Goal: Task Accomplishment & Management: Manage account settings

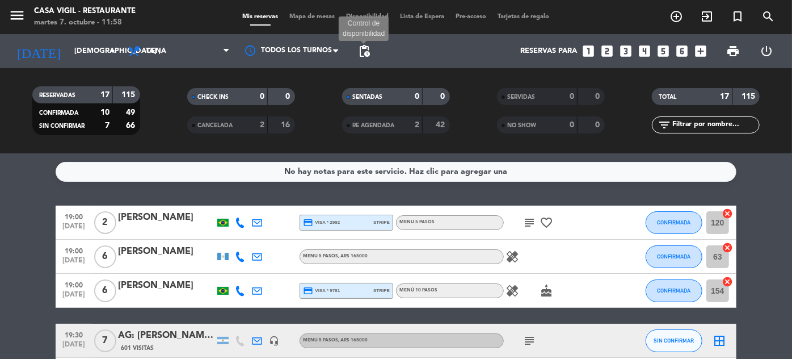
click at [367, 57] on span "pending_actions" at bounding box center [364, 51] width 14 height 14
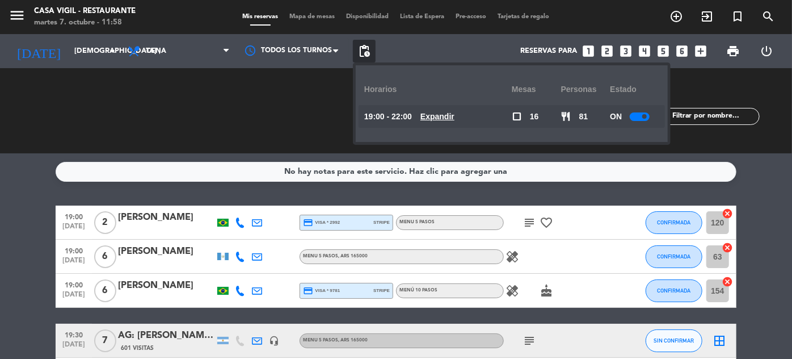
click at [638, 113] on div at bounding box center [640, 116] width 20 height 9
click at [761, 138] on div "TOTAL 17 115 filter_list" at bounding box center [706, 110] width 155 height 62
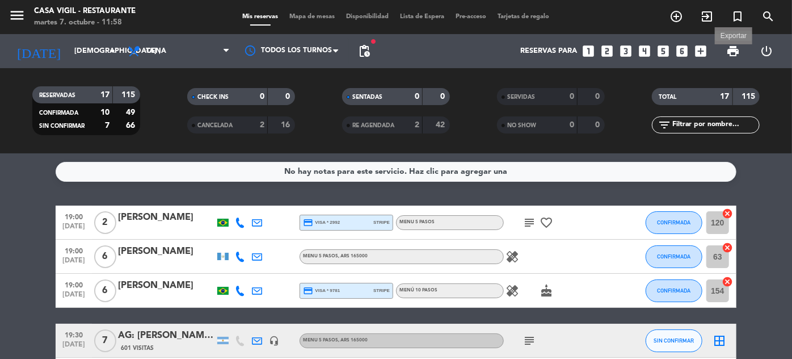
click at [735, 53] on span "print" at bounding box center [733, 51] width 14 height 14
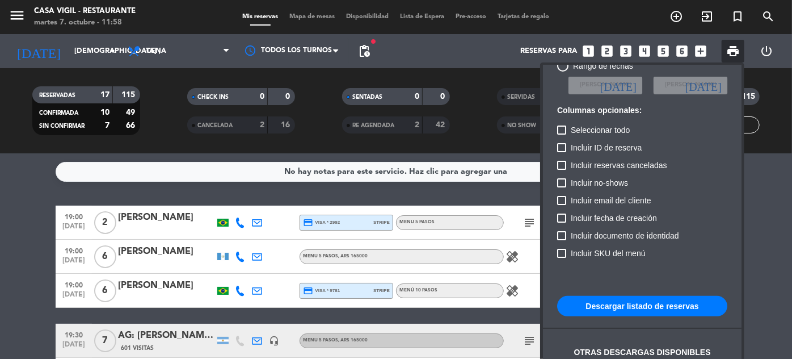
scroll to position [69, 0]
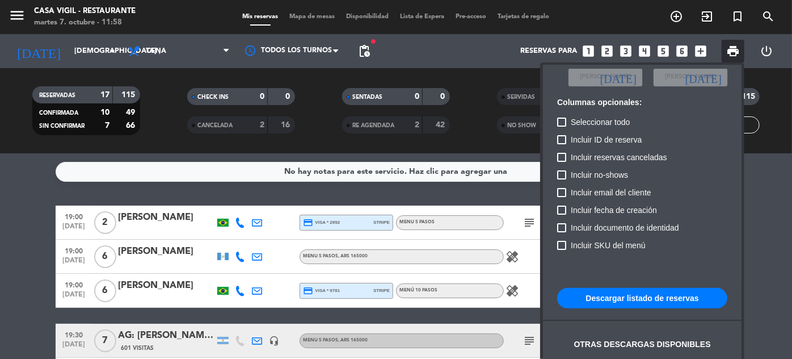
click at [623, 293] on button "Descargar listado de reservas" at bounding box center [642, 298] width 170 height 20
click at [77, 53] on div at bounding box center [396, 179] width 792 height 359
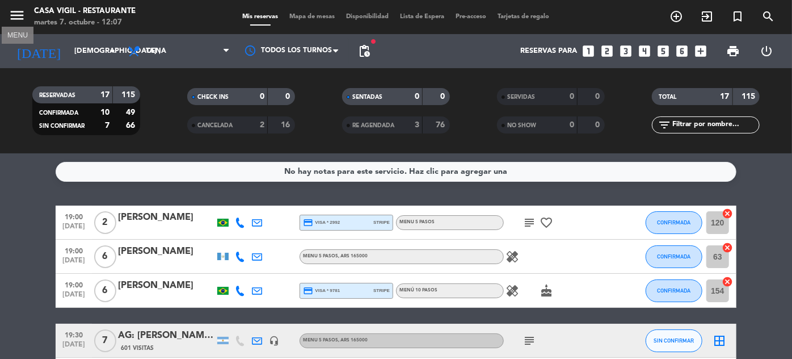
click at [20, 20] on icon "menu" at bounding box center [17, 15] width 17 height 17
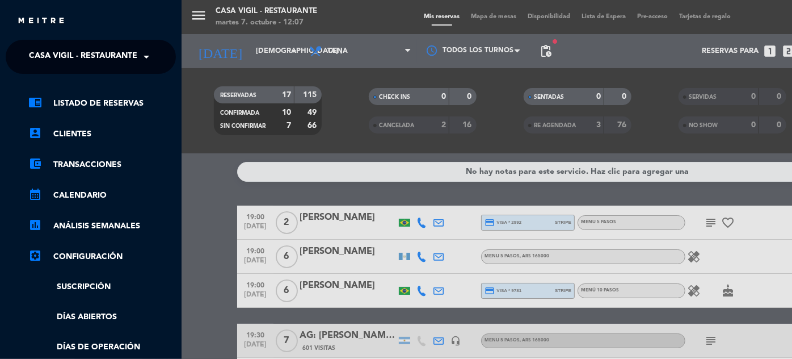
click at [140, 61] on span at bounding box center [149, 57] width 19 height 24
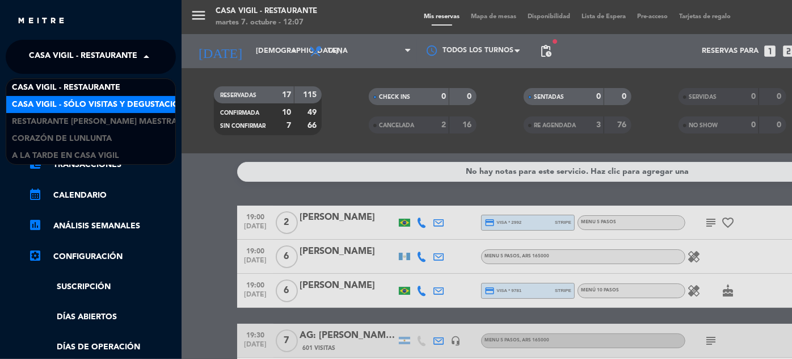
click at [136, 104] on span "Casa Vigil - SÓLO Visitas y Degustaciones" at bounding box center [103, 104] width 183 height 13
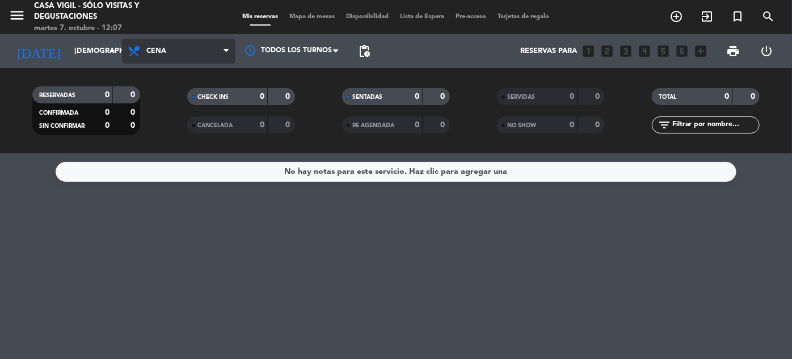
click at [154, 54] on span "Cena" at bounding box center [156, 51] width 20 height 8
click at [147, 106] on div "menu Casa [PERSON_NAME] - SÓLO Visitas y Degustaciones martes 7. octubre - 12:0…" at bounding box center [396, 76] width 792 height 153
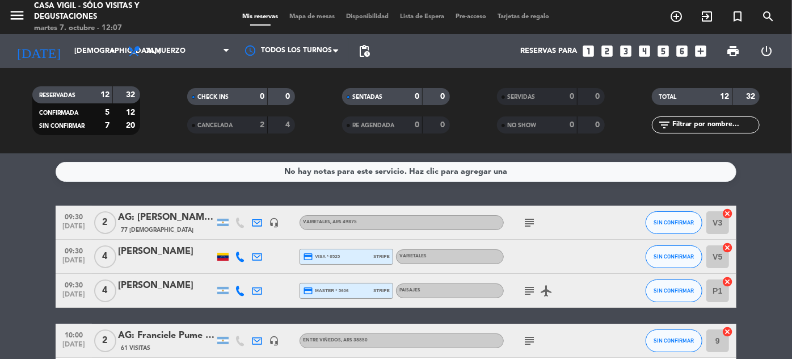
click at [680, 124] on input "text" at bounding box center [715, 125] width 88 height 12
click at [65, 258] on span "[DATE]" at bounding box center [74, 262] width 28 height 13
click at [74, 289] on span "09:30" at bounding box center [74, 283] width 28 height 13
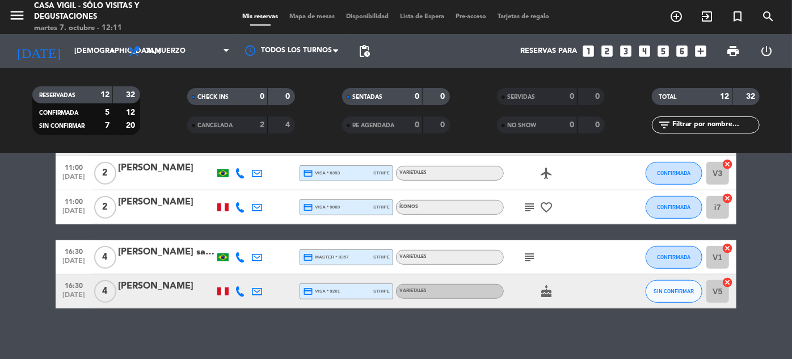
scroll to position [360, 0]
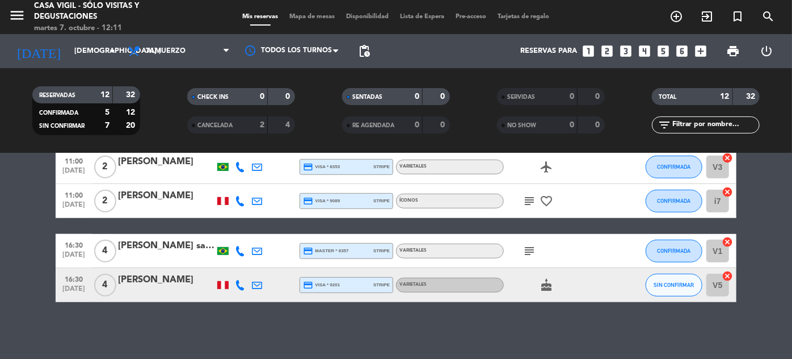
click at [68, 281] on span "16:30" at bounding box center [74, 278] width 28 height 13
click at [16, 14] on icon "menu" at bounding box center [17, 15] width 17 height 17
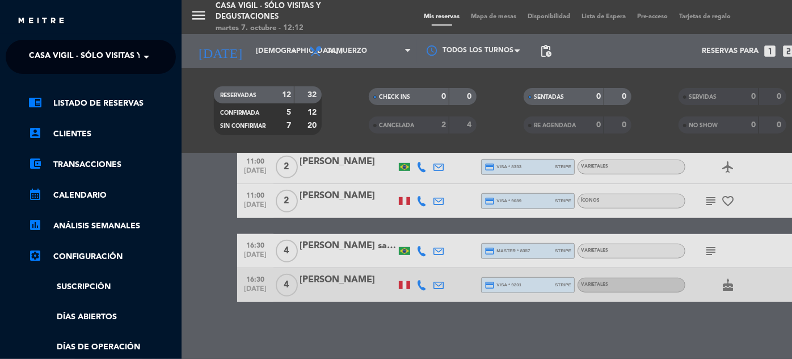
click at [124, 70] on ng-select "× Casa [PERSON_NAME] - SÓLO Visitas y Degustaciones ×" at bounding box center [91, 57] width 170 height 34
click at [127, 51] on span "Casa Vigil - SÓLO Visitas y Degustaciones" at bounding box center [120, 57] width 183 height 24
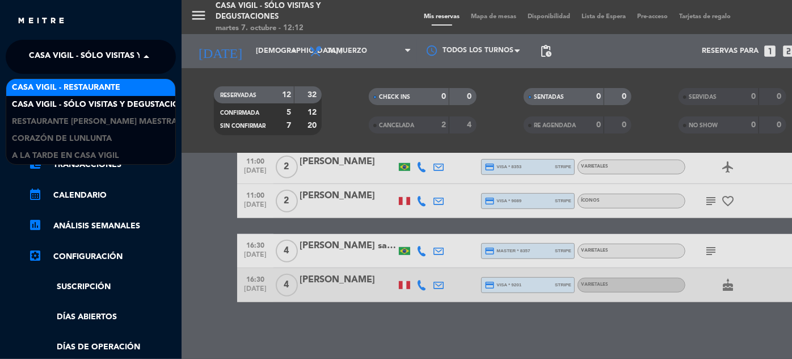
click at [107, 84] on span "Casa Vigil - Restaurante" at bounding box center [66, 87] width 108 height 13
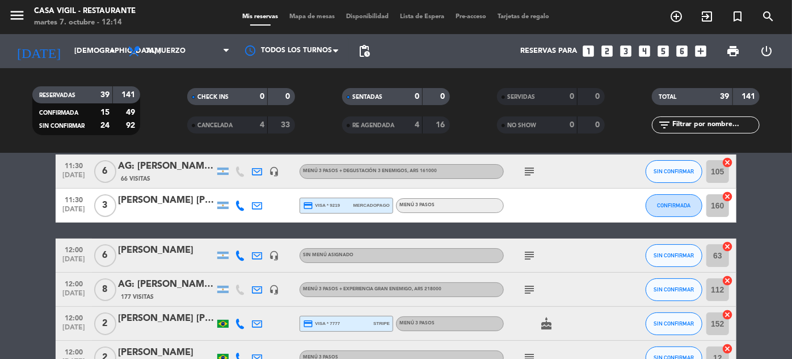
scroll to position [103, 0]
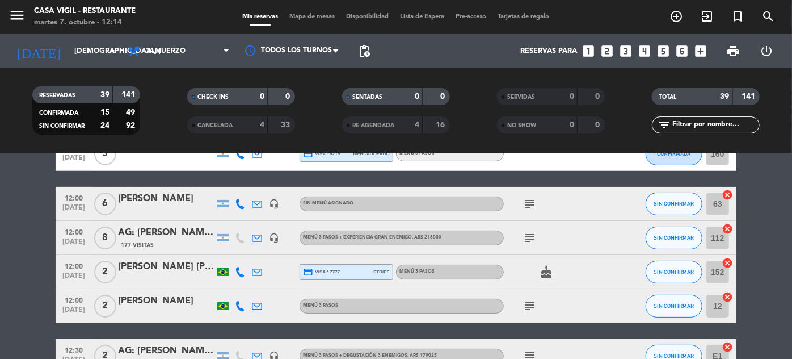
click at [75, 204] on span "[DATE]" at bounding box center [74, 210] width 28 height 13
click at [658, 200] on span "SIN CONFIRMAR" at bounding box center [674, 203] width 40 height 6
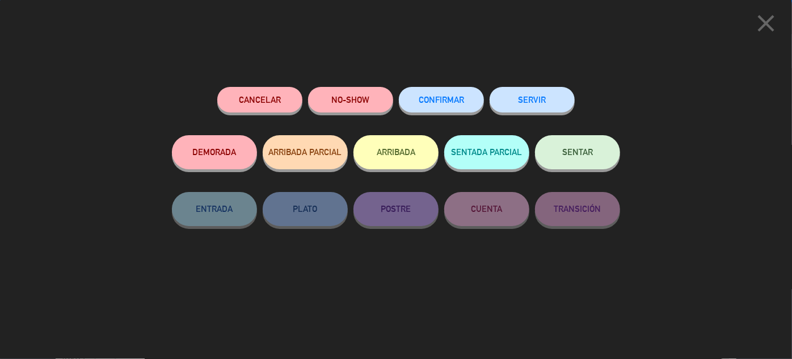
click at [450, 102] on span "CONFIRMAR" at bounding box center [441, 100] width 45 height 10
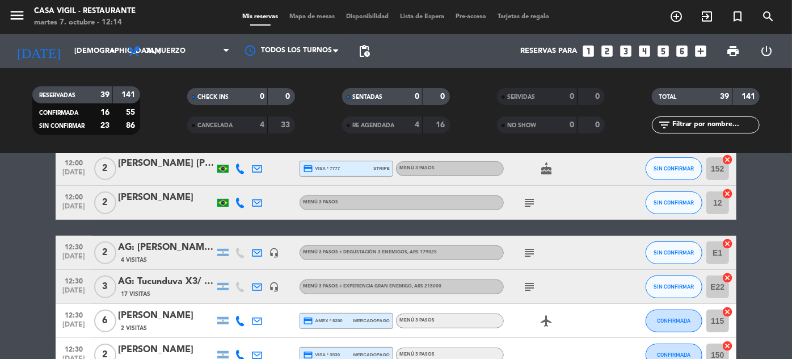
scroll to position [154, 0]
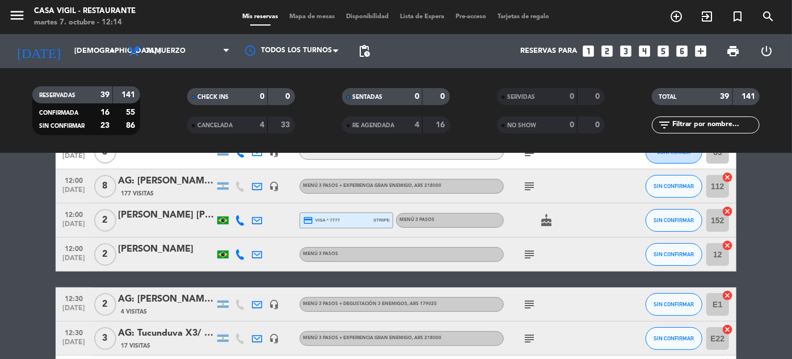
click at [66, 219] on span "12:00" at bounding box center [74, 213] width 28 height 13
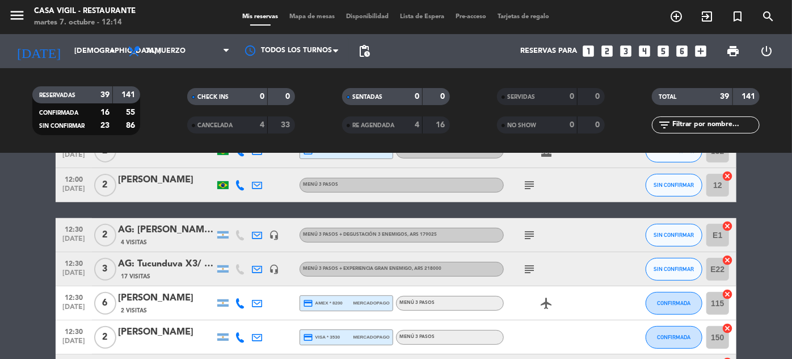
scroll to position [206, 0]
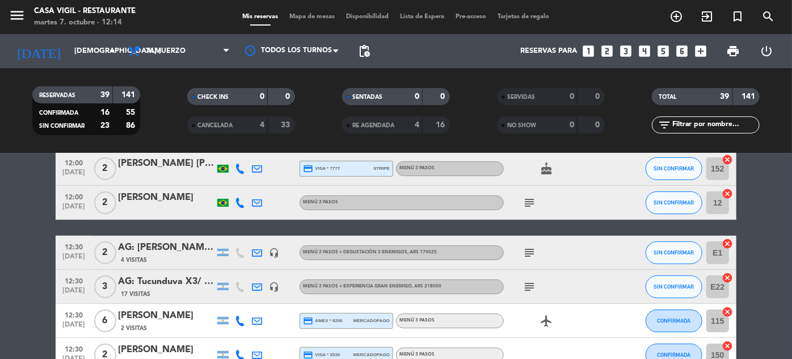
click at [62, 206] on span "[DATE]" at bounding box center [74, 209] width 28 height 13
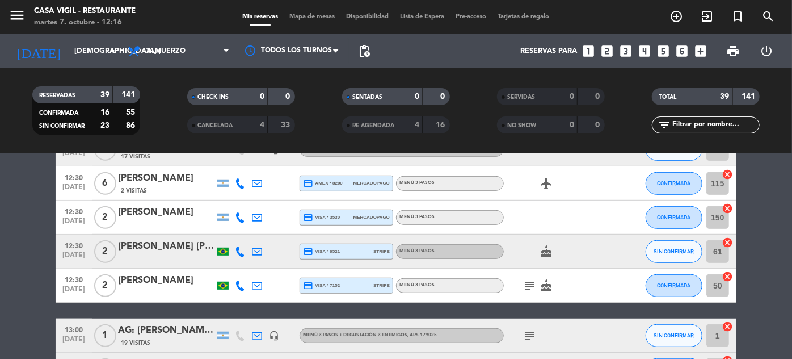
scroll to position [361, 0]
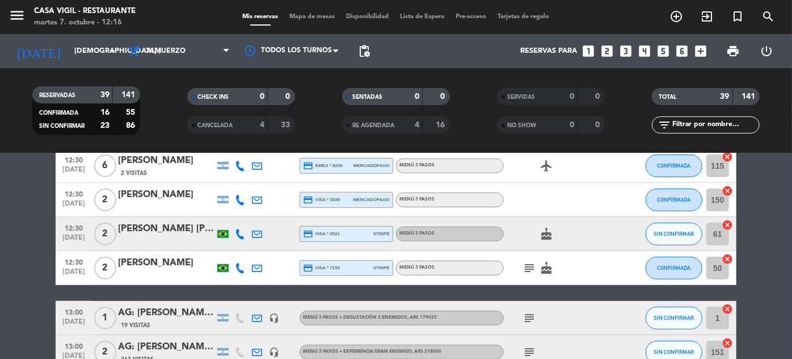
click at [78, 235] on span "[DATE]" at bounding box center [74, 240] width 28 height 13
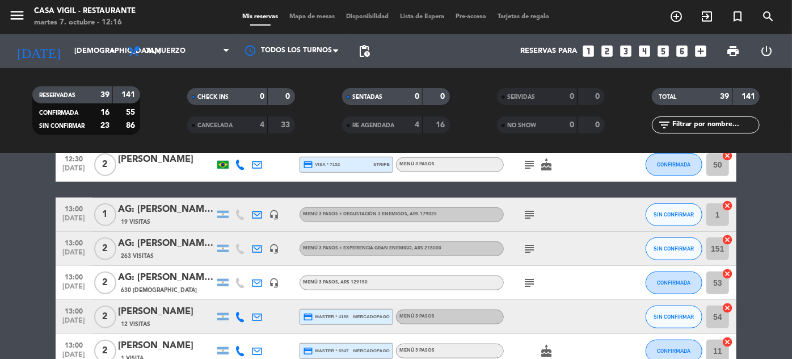
scroll to position [516, 0]
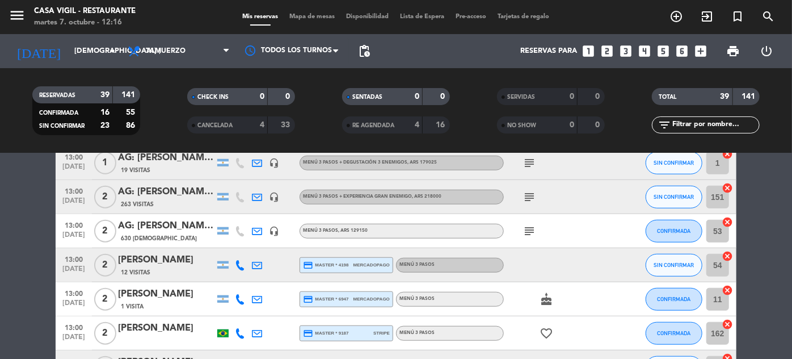
click at [80, 265] on span "[DATE]" at bounding box center [74, 271] width 28 height 13
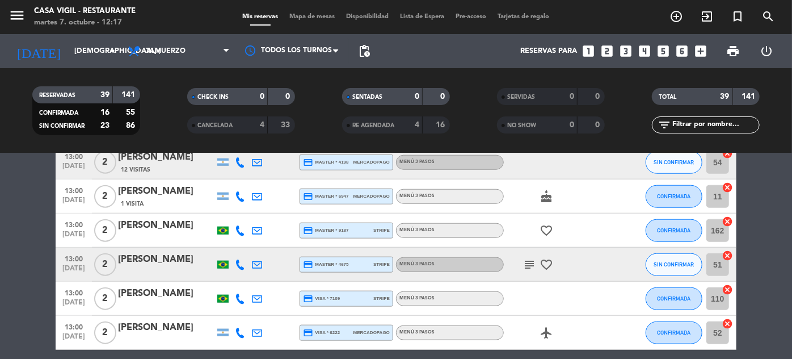
scroll to position [670, 0]
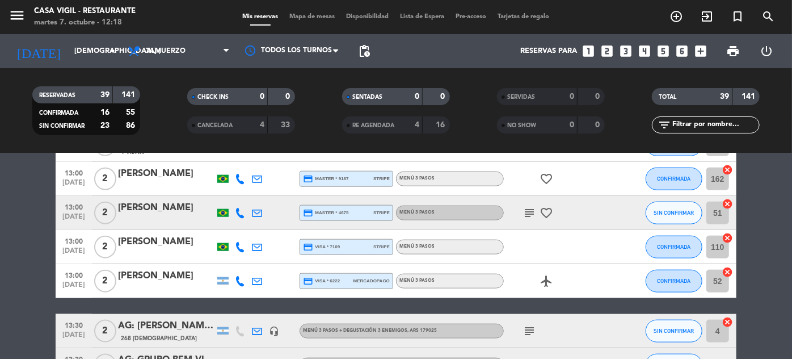
click at [237, 213] on icon at bounding box center [240, 213] width 10 height 10
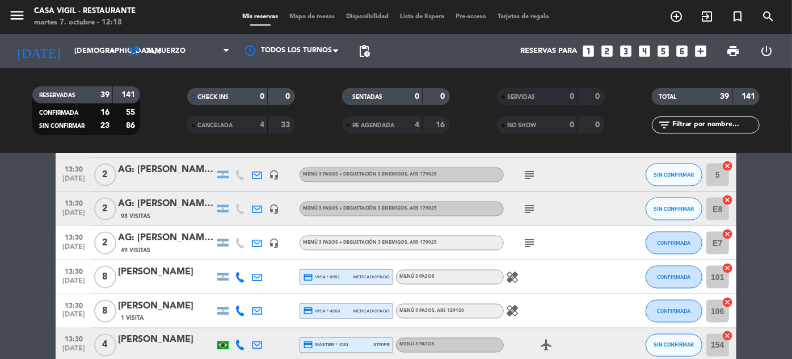
scroll to position [980, 0]
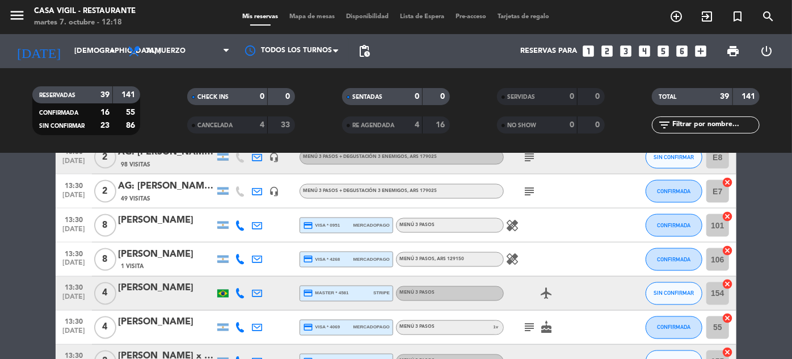
click at [75, 292] on span "13:30" at bounding box center [74, 286] width 28 height 13
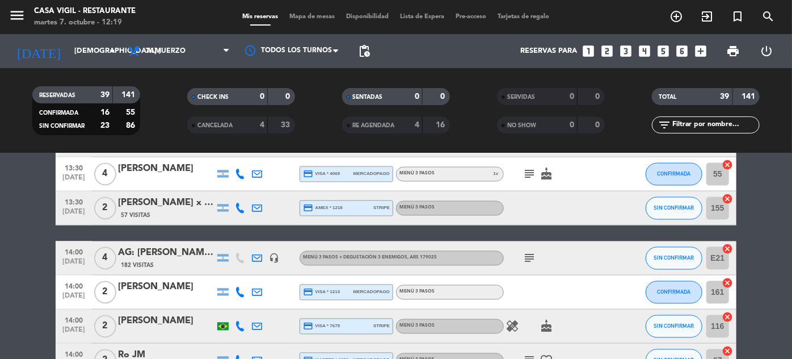
scroll to position [1135, 0]
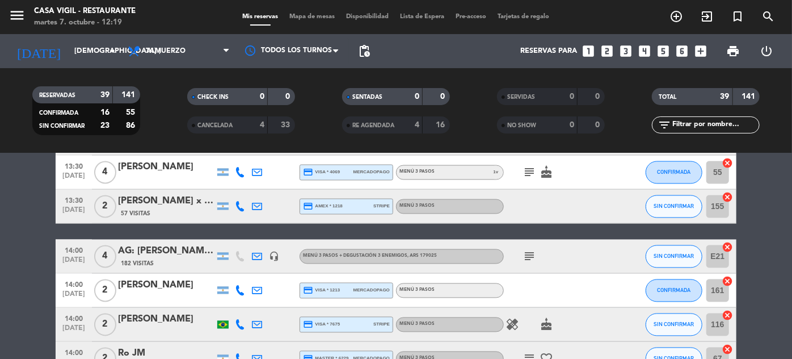
click at [72, 205] on span "13:30" at bounding box center [74, 199] width 28 height 13
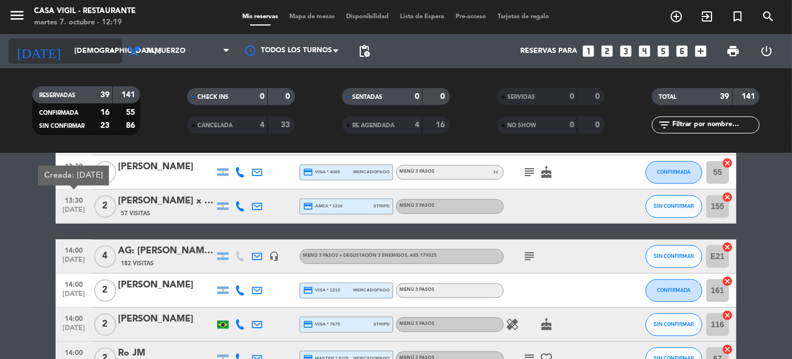
click at [89, 52] on input "[DEMOGRAPHIC_DATA] [DATE]" at bounding box center [117, 51] width 97 height 20
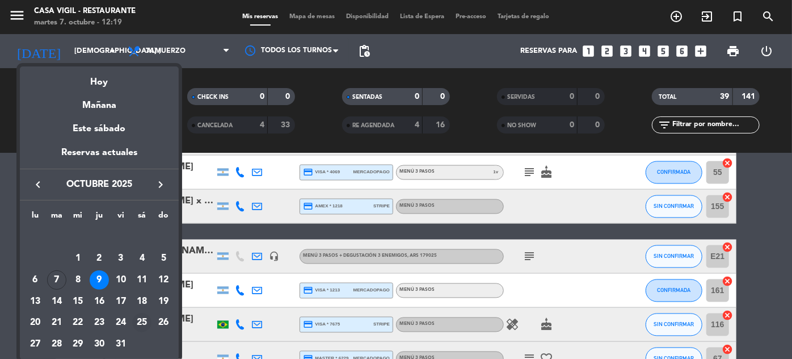
click at [138, 323] on div "25" at bounding box center [141, 322] width 19 height 19
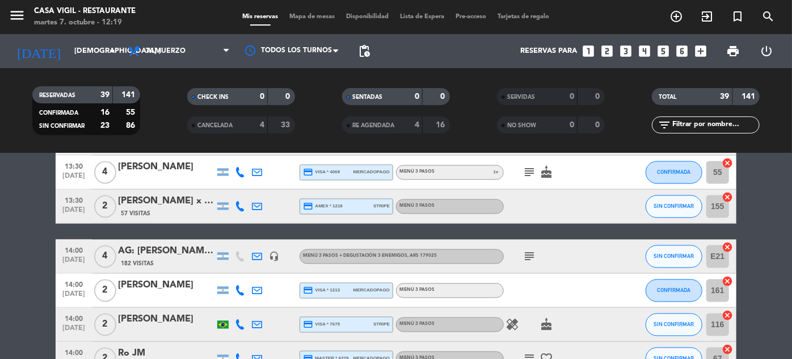
type input "sáb. [DATE]"
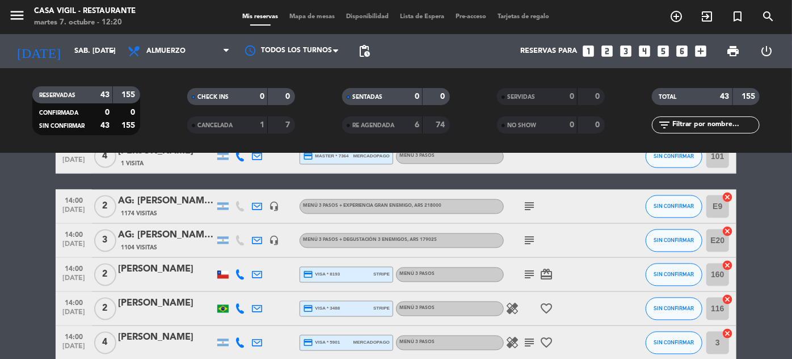
click at [722, 123] on input "text" at bounding box center [715, 125] width 88 height 12
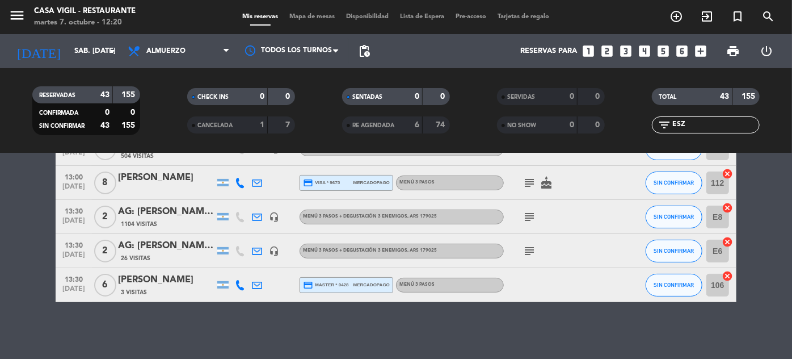
scroll to position [0, 0]
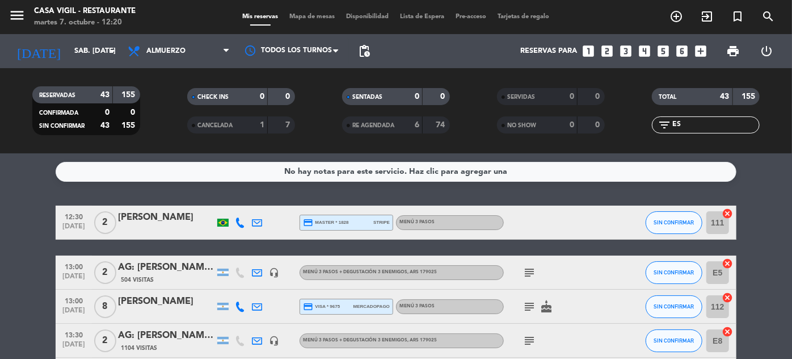
type input "E"
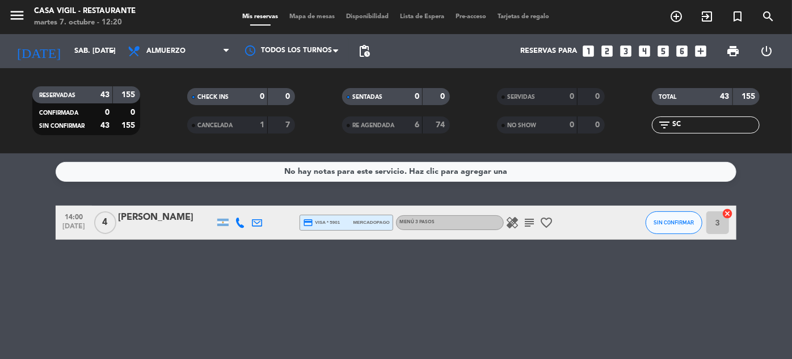
click at [179, 211] on div "[PERSON_NAME]" at bounding box center [166, 217] width 96 height 15
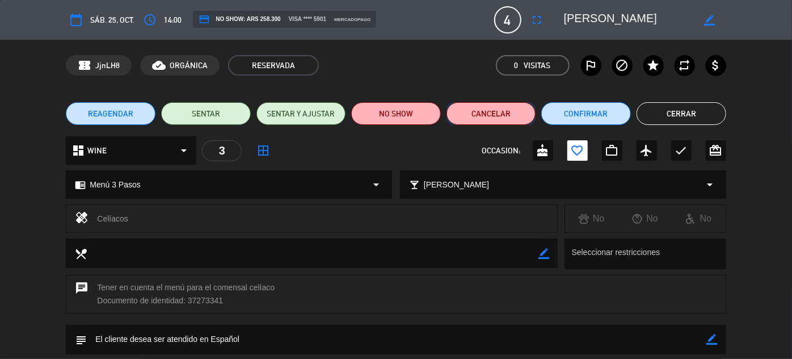
click at [502, 116] on button "Cancelar" at bounding box center [491, 113] width 90 height 23
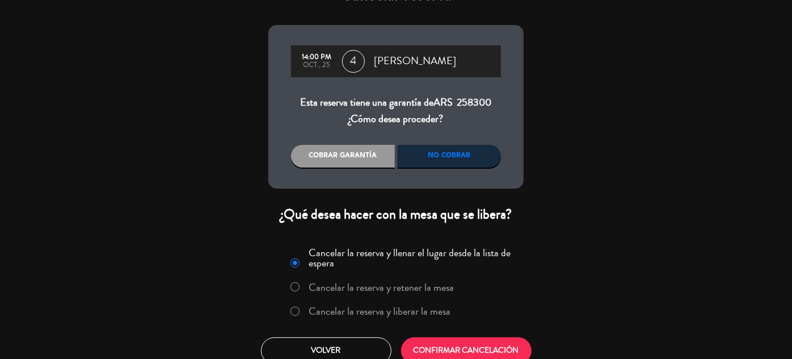
scroll to position [41, 0]
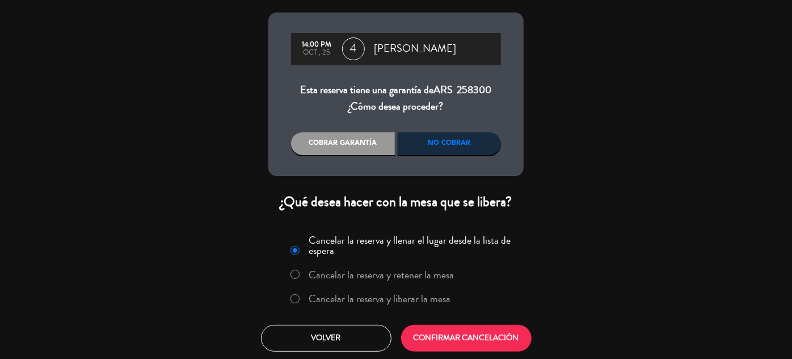
click at [421, 297] on label "Cancelar la reserva y liberar la mesa" at bounding box center [380, 298] width 142 height 10
click at [442, 346] on button "CONFIRMAR CANCELACIÓN" at bounding box center [466, 337] width 130 height 27
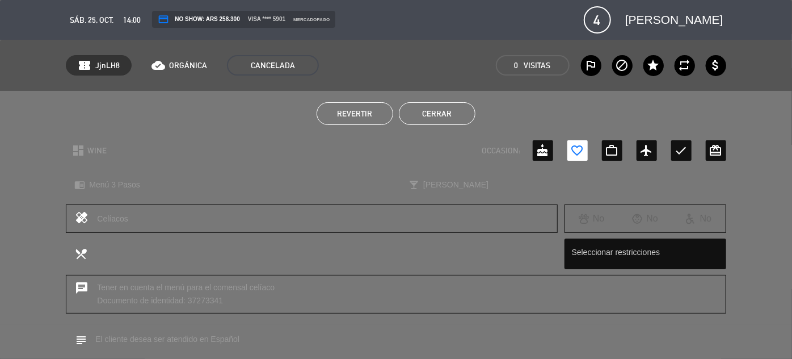
click at [438, 116] on button "Cerrar" at bounding box center [437, 113] width 77 height 23
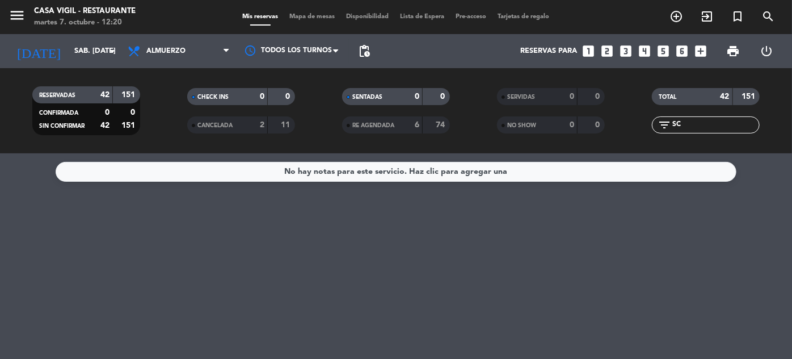
click at [219, 125] on span "CANCELADA" at bounding box center [214, 126] width 35 height 6
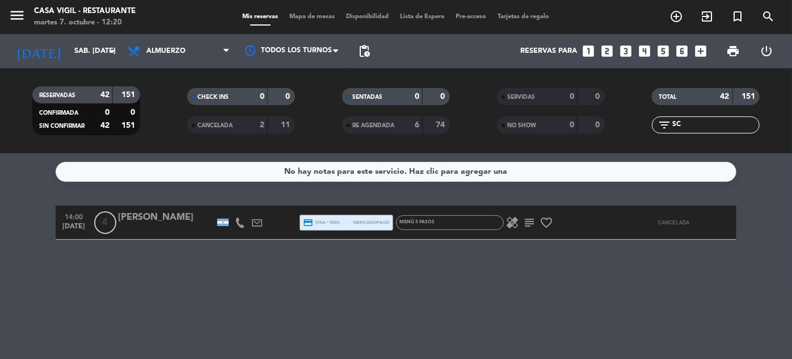
click at [703, 126] on input "SC" at bounding box center [715, 125] width 88 height 12
type input "S"
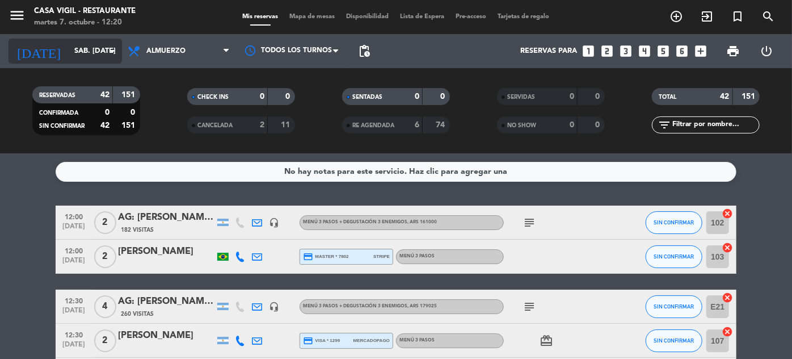
click at [75, 45] on input "sáb. [DATE]" at bounding box center [117, 51] width 97 height 20
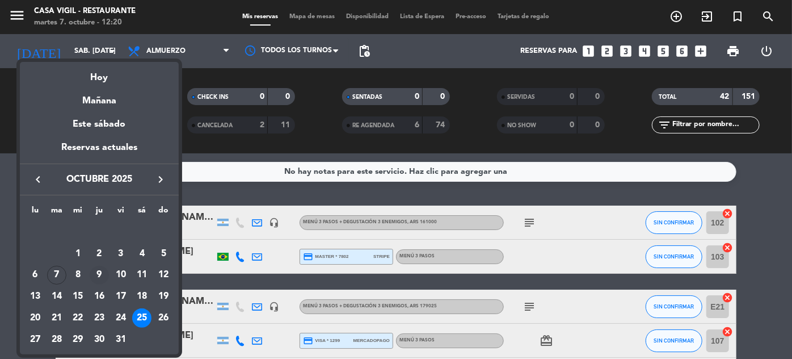
click at [95, 272] on div "9" at bounding box center [99, 274] width 19 height 19
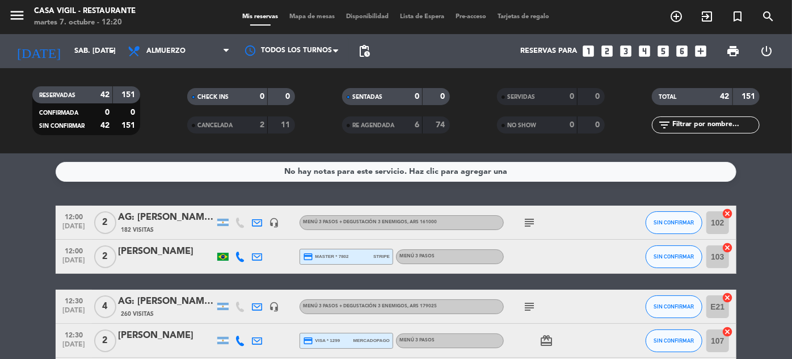
type input "[DEMOGRAPHIC_DATA] [DATE]"
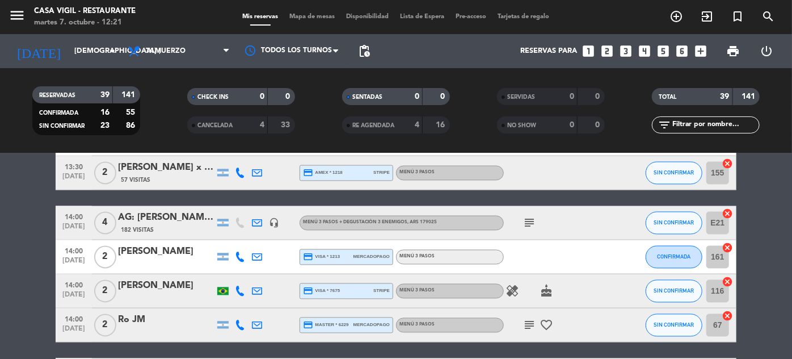
scroll to position [1223, 0]
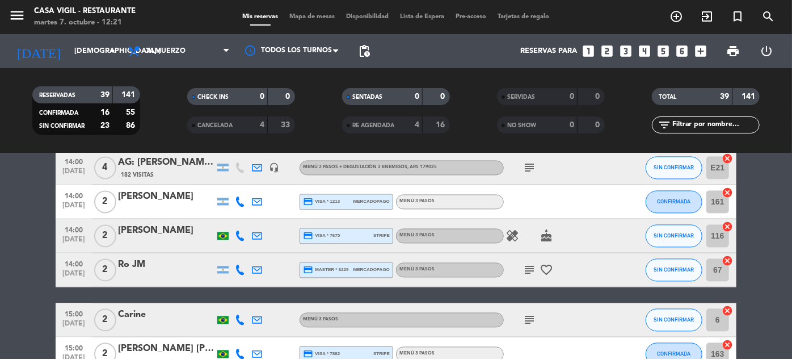
drag, startPoint x: 58, startPoint y: 235, endPoint x: 68, endPoint y: 234, distance: 10.3
click at [59, 234] on div "14:00 [DATE]" at bounding box center [74, 235] width 36 height 33
click at [81, 233] on span "14:00" at bounding box center [74, 229] width 28 height 13
click at [77, 271] on span "[DATE]" at bounding box center [74, 276] width 28 height 13
click at [667, 269] on span "SIN CONFIRMAR" at bounding box center [674, 270] width 40 height 6
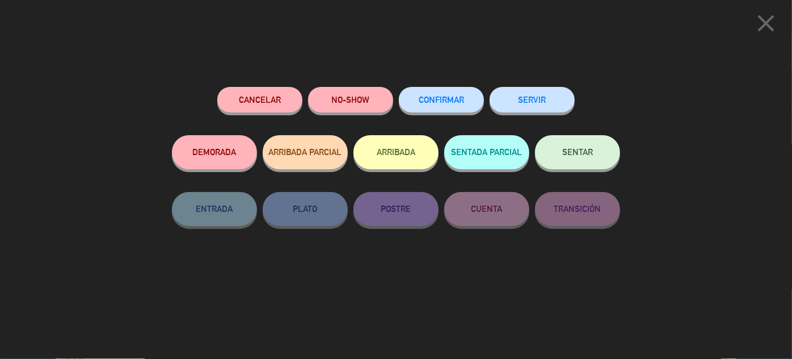
click at [458, 93] on button "CONFIRMAR" at bounding box center [441, 100] width 85 height 26
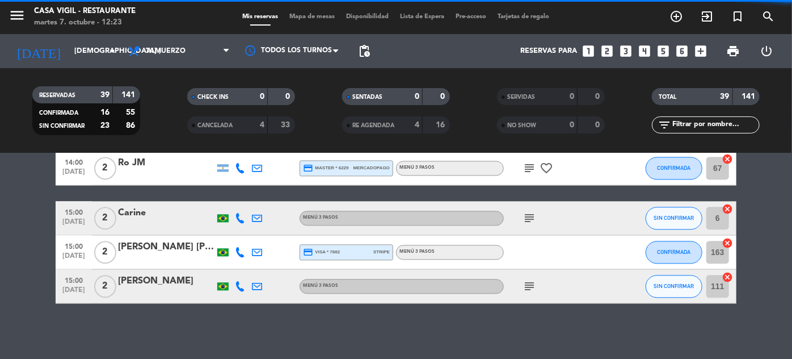
scroll to position [1326, 0]
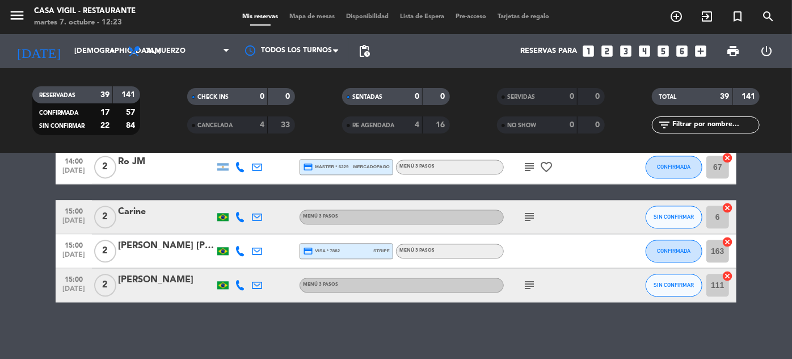
click at [84, 213] on span "15:00" at bounding box center [74, 210] width 28 height 13
click at [83, 286] on span "[DATE]" at bounding box center [74, 291] width 28 height 13
click at [241, 217] on icon at bounding box center [240, 217] width 10 height 10
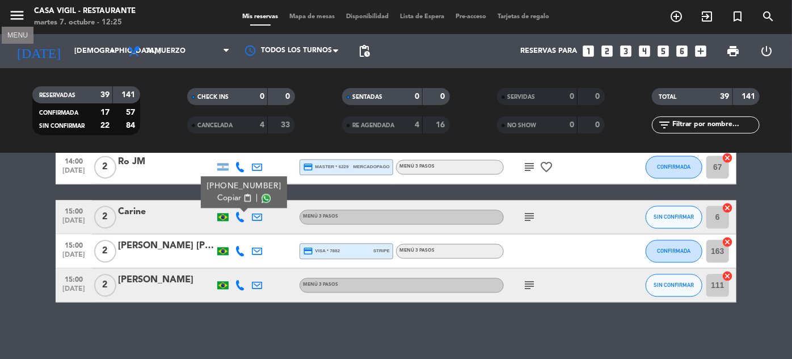
click at [18, 10] on icon "menu" at bounding box center [17, 15] width 17 height 17
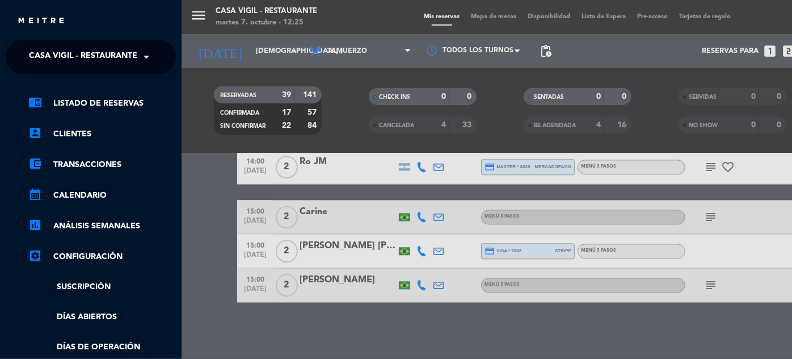
click at [146, 58] on span at bounding box center [149, 57] width 19 height 24
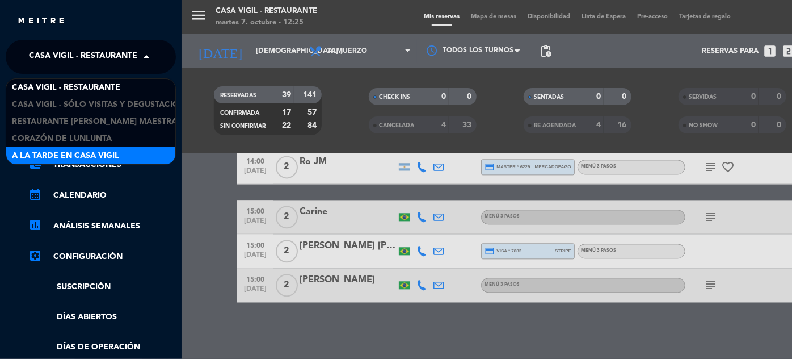
click at [96, 154] on span "A la tarde en Casa Vigil" at bounding box center [65, 155] width 107 height 13
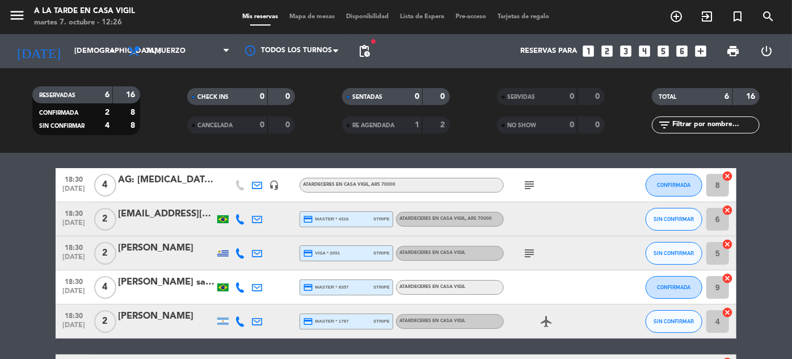
scroll to position [0, 0]
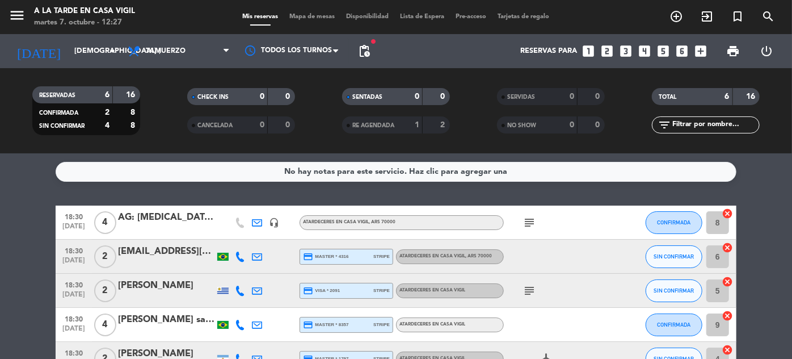
click at [80, 260] on span "[DATE]" at bounding box center [74, 262] width 28 height 13
click at [145, 251] on div "[EMAIL_ADDRESS][DOMAIN_NAME]" at bounding box center [166, 251] width 96 height 15
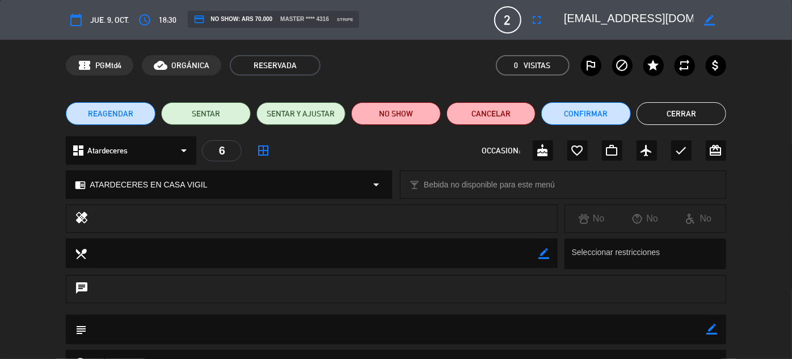
click at [698, 112] on button "Cerrar" at bounding box center [681, 113] width 90 height 23
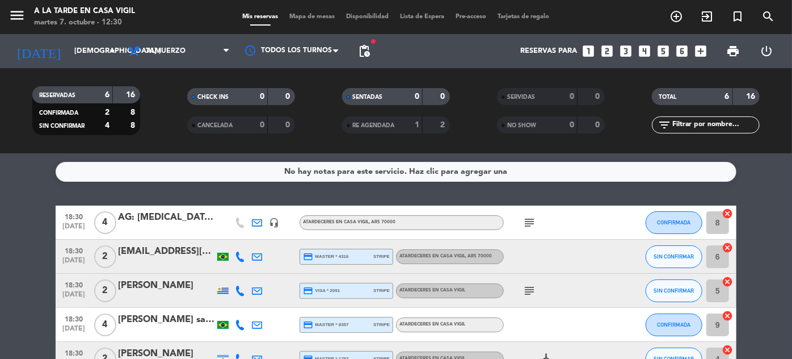
click at [71, 282] on span "18:30" at bounding box center [74, 283] width 28 height 13
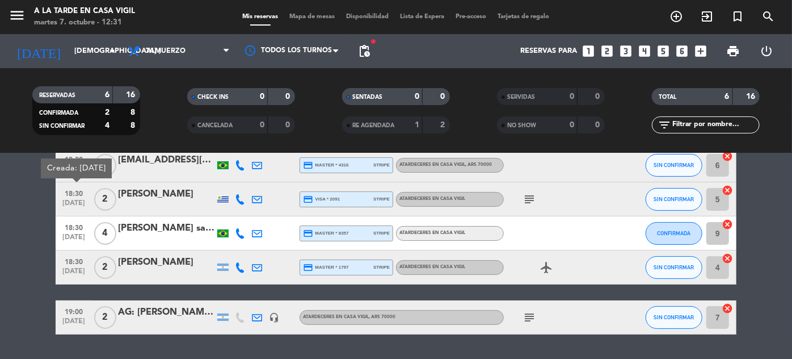
scroll to position [103, 0]
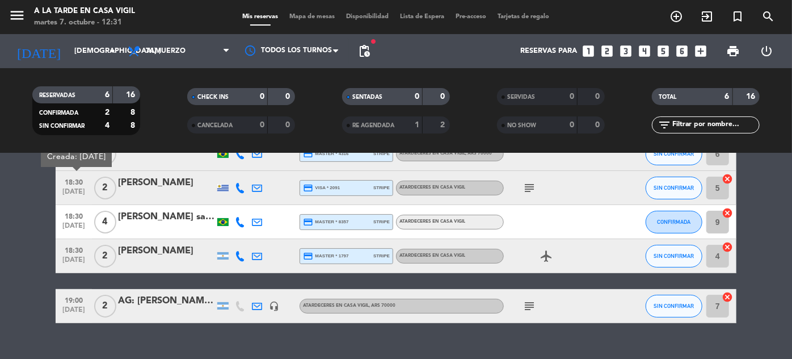
click at [73, 262] on span "[DATE]" at bounding box center [74, 262] width 28 height 13
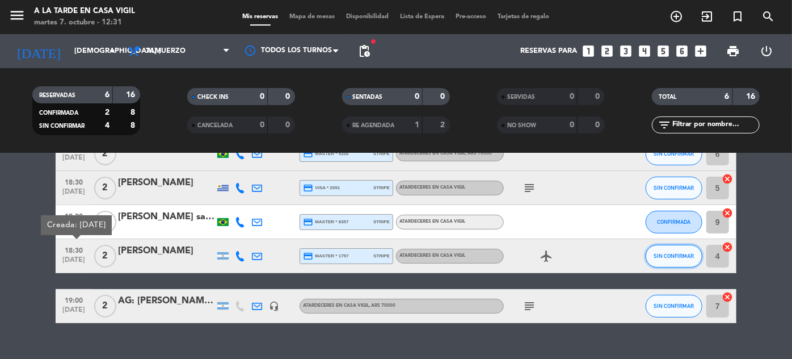
click at [684, 257] on span "SIN CONFIRMAR" at bounding box center [674, 255] width 40 height 6
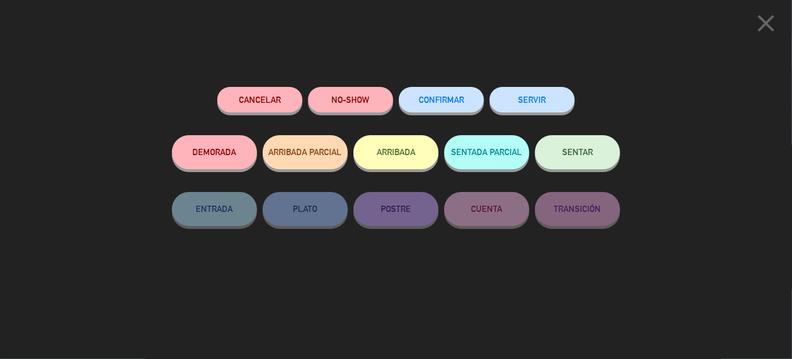
click at [457, 98] on span "CONFIRMAR" at bounding box center [441, 100] width 45 height 10
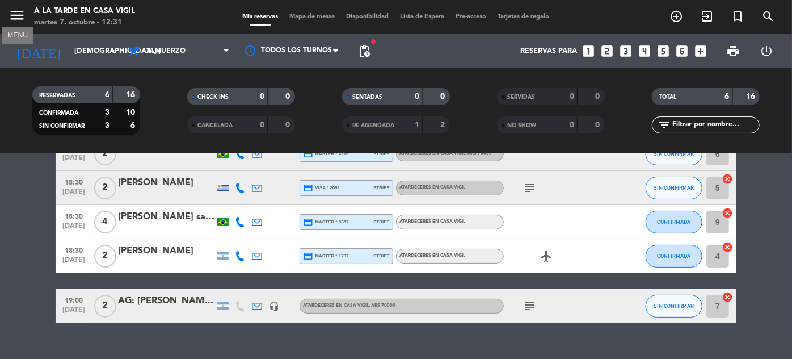
click at [15, 15] on icon "menu" at bounding box center [17, 15] width 17 height 17
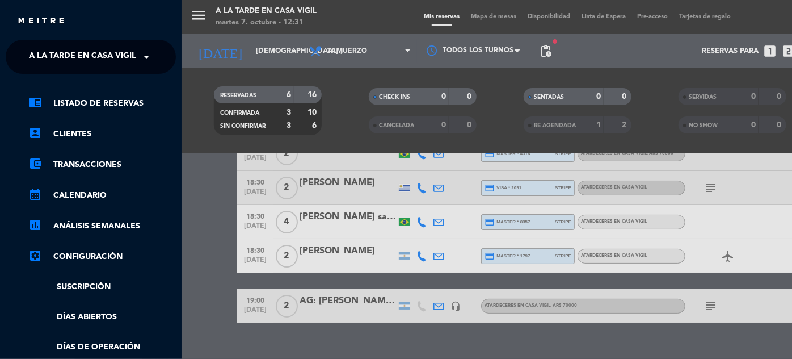
click at [95, 36] on div "close × A la tarde en Casa [PERSON_NAME] × chrome_reader_mode Listado de Reserv…" at bounding box center [91, 179] width 182 height 359
click at [95, 47] on span "A la tarde en Casa Vigil" at bounding box center [82, 57] width 107 height 24
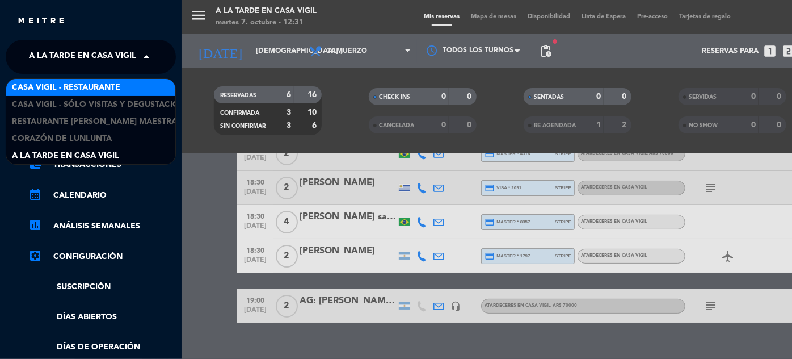
click at [116, 85] on span "Casa Vigil - Restaurante" at bounding box center [66, 87] width 108 height 13
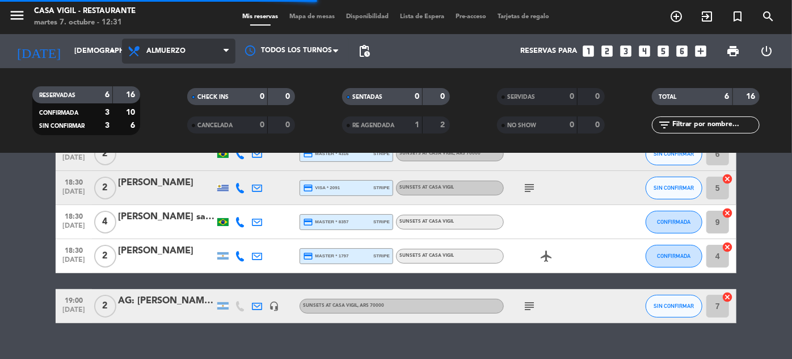
click at [172, 49] on span "Almuerzo" at bounding box center [165, 51] width 39 height 8
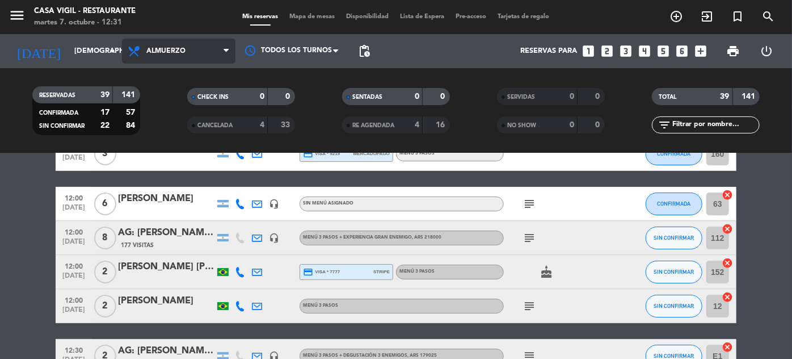
click at [175, 61] on span "Almuerzo" at bounding box center [178, 51] width 113 height 25
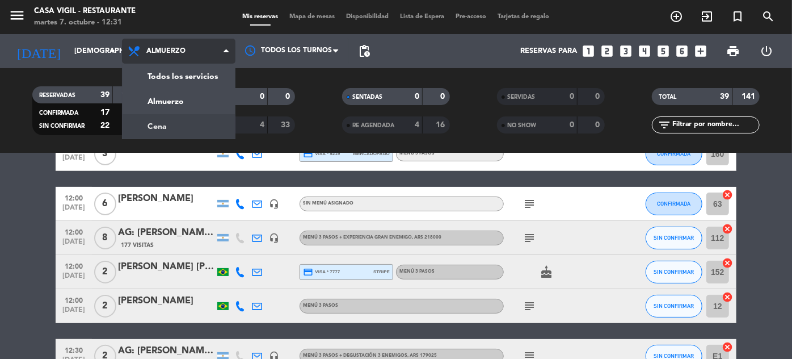
click at [169, 119] on div "menu Casa [PERSON_NAME] - Restaurante martes 7. octubre - 12:31 Mis reservas Ma…" at bounding box center [396, 76] width 792 height 153
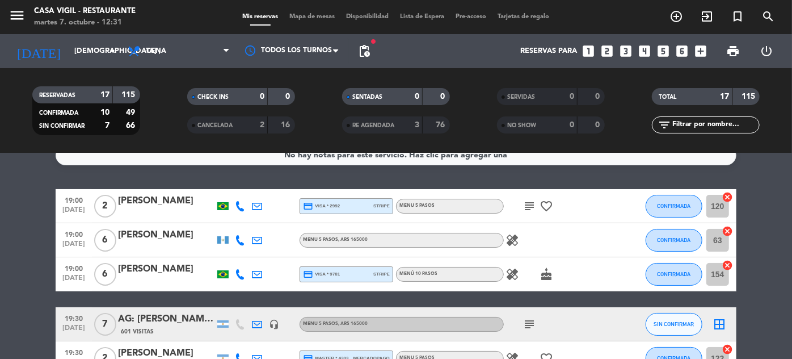
scroll to position [0, 0]
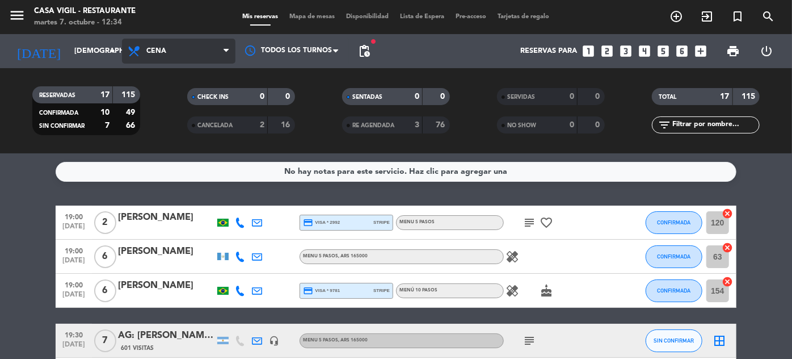
click at [150, 54] on span "Cena" at bounding box center [156, 51] width 20 height 8
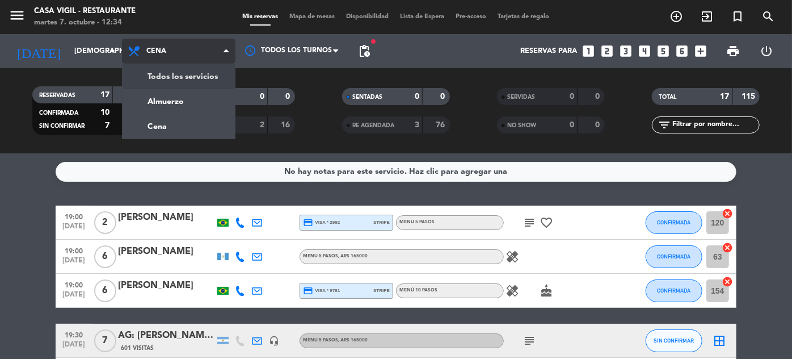
click at [159, 88] on div "menu Casa [PERSON_NAME] - Restaurante martes 7. octubre - 12:34 Mis reservas Ma…" at bounding box center [396, 76] width 792 height 153
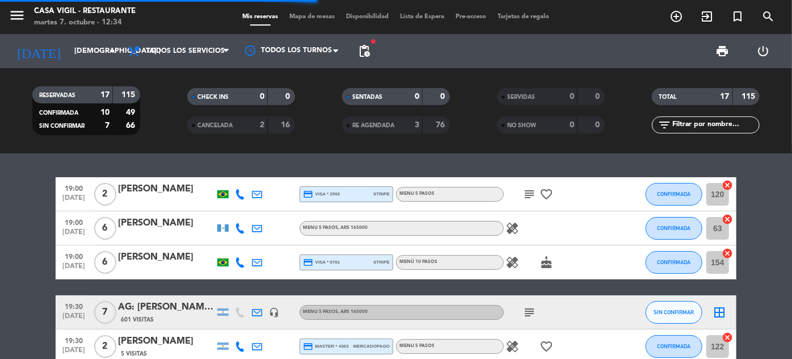
click at [720, 128] on input "text" at bounding box center [715, 125] width 88 height 12
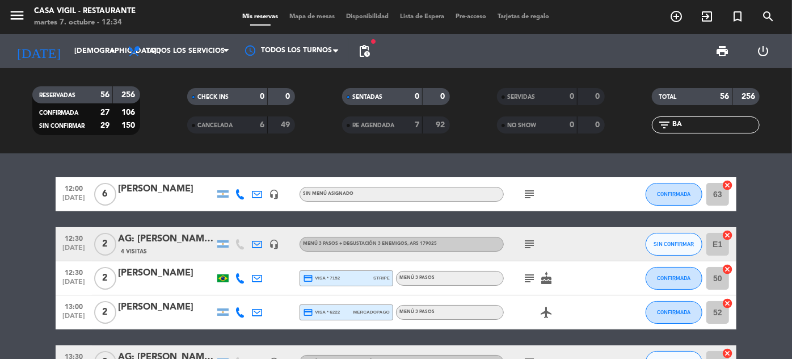
type input "BA"
click at [176, 189] on div "[PERSON_NAME]" at bounding box center [166, 189] width 96 height 15
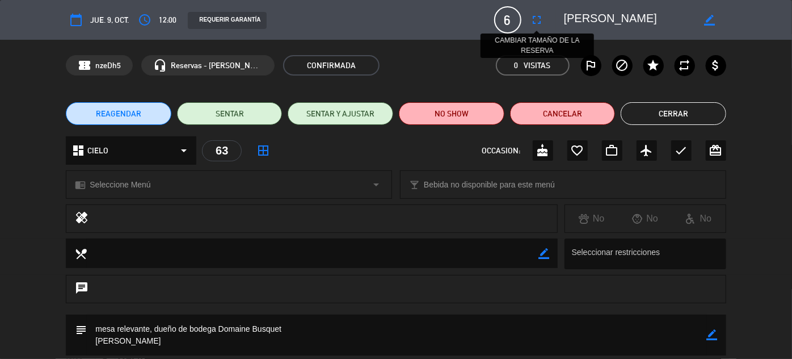
click at [537, 15] on icon "fullscreen" at bounding box center [537, 20] width 14 height 14
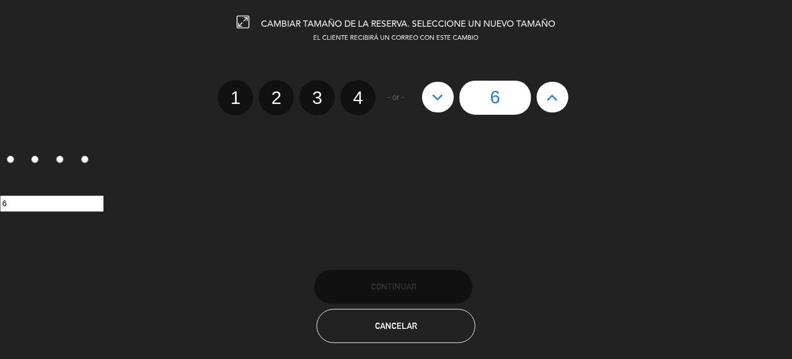
click at [559, 98] on button at bounding box center [553, 97] width 32 height 31
type input "7"
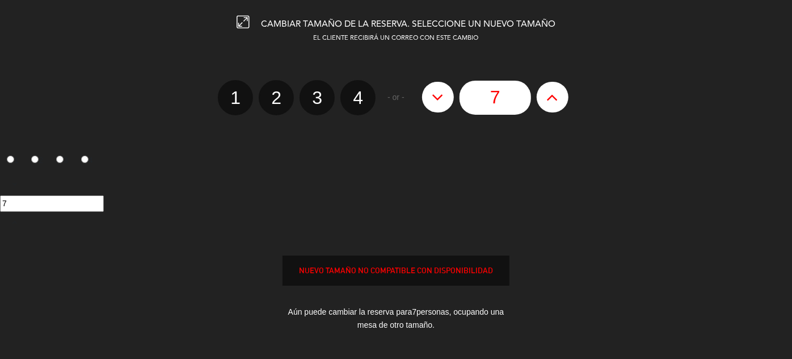
click at [559, 98] on button at bounding box center [553, 97] width 32 height 31
type input "8"
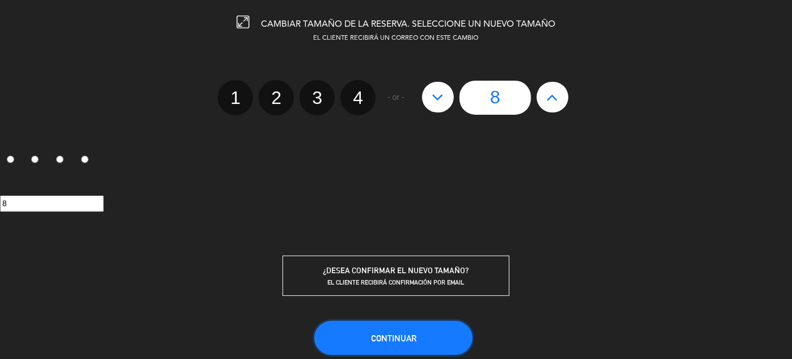
click at [419, 328] on button "Continuar" at bounding box center [393, 338] width 158 height 34
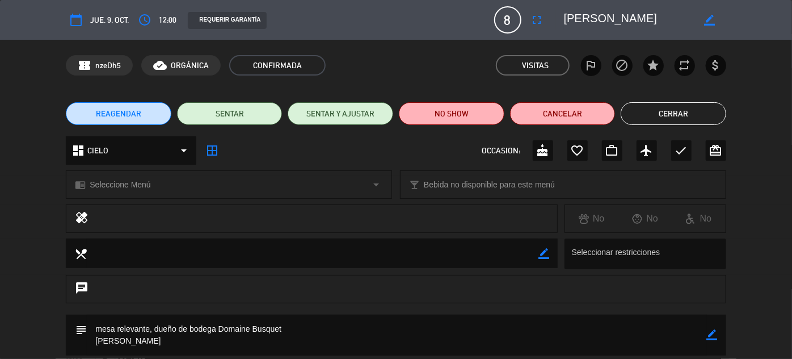
click at [674, 113] on button "Cerrar" at bounding box center [674, 113] width 106 height 23
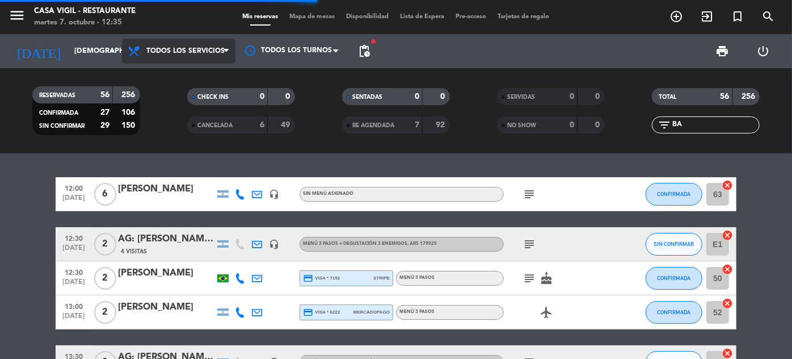
click at [175, 58] on span "Todos los servicios" at bounding box center [178, 51] width 113 height 25
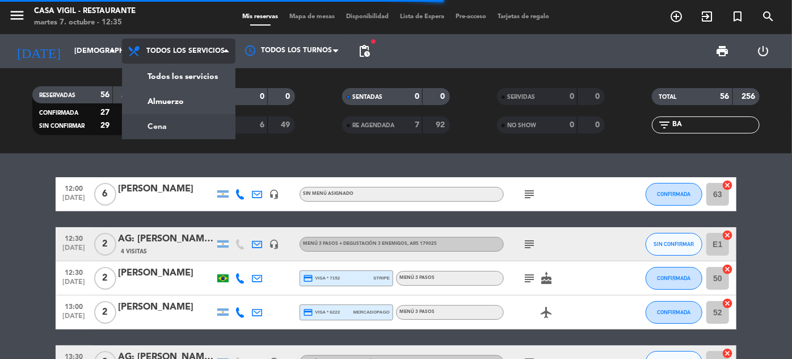
click at [173, 127] on filter-checkbox "CANCELADA 6 49" at bounding box center [240, 124] width 155 height 17
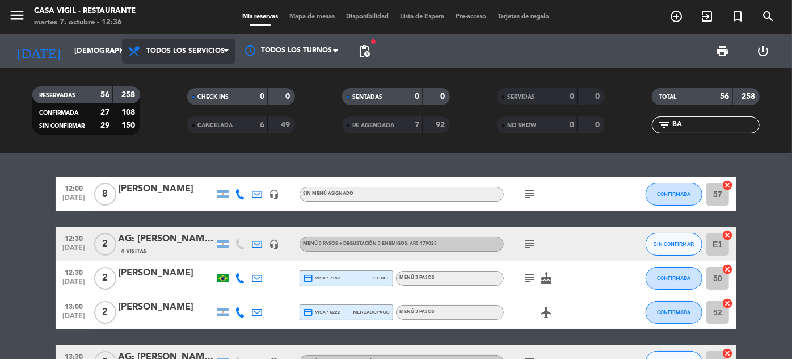
click at [189, 50] on span "Todos los servicios" at bounding box center [185, 51] width 78 height 8
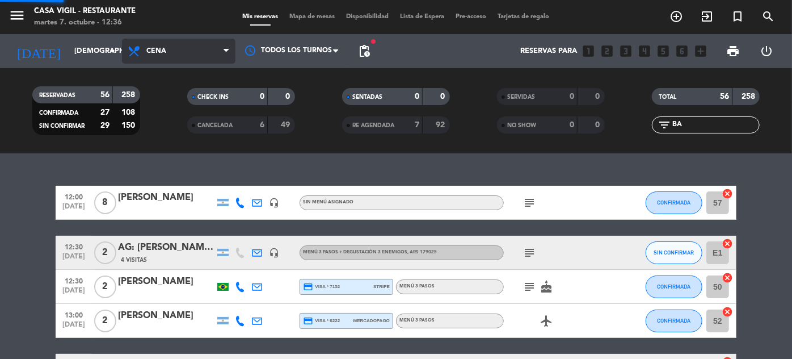
click at [172, 122] on div "menu Casa [PERSON_NAME] - Restaurante martes 7. octubre - 12:36 Mis reservas Ma…" at bounding box center [396, 76] width 792 height 153
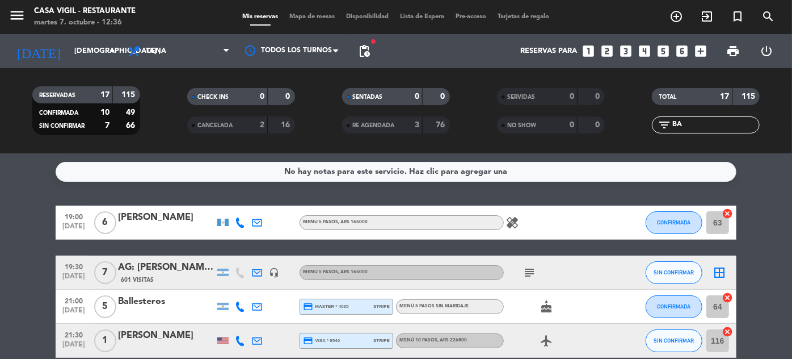
click at [686, 125] on input "BA" at bounding box center [715, 125] width 88 height 12
type input "B"
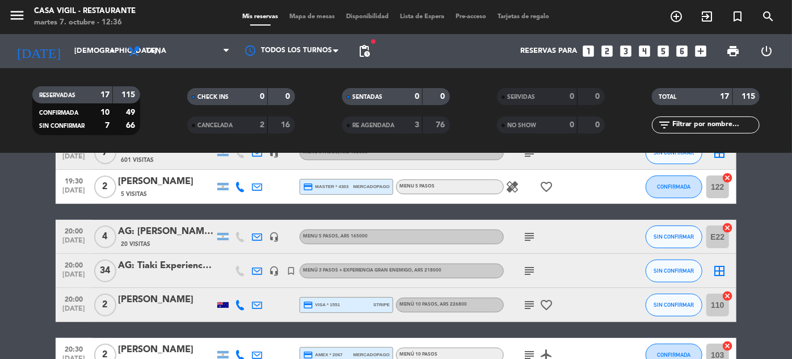
scroll to position [206, 0]
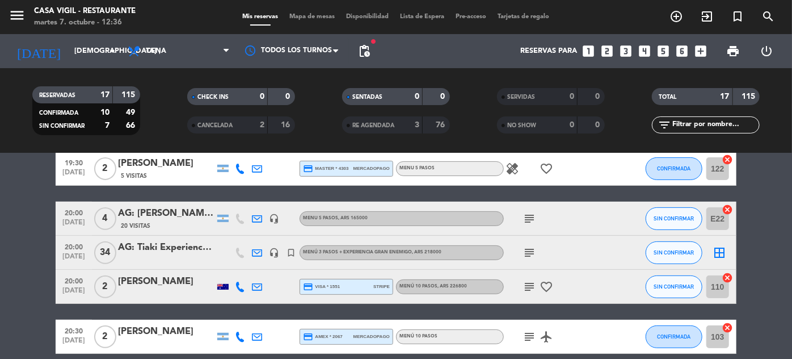
click at [64, 284] on span "20:00" at bounding box center [74, 279] width 28 height 13
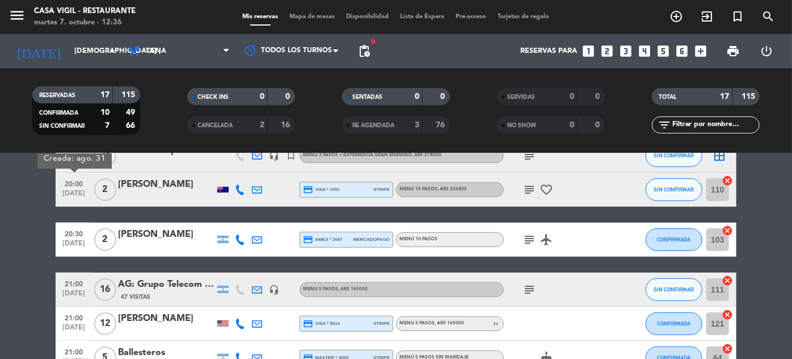
scroll to position [309, 0]
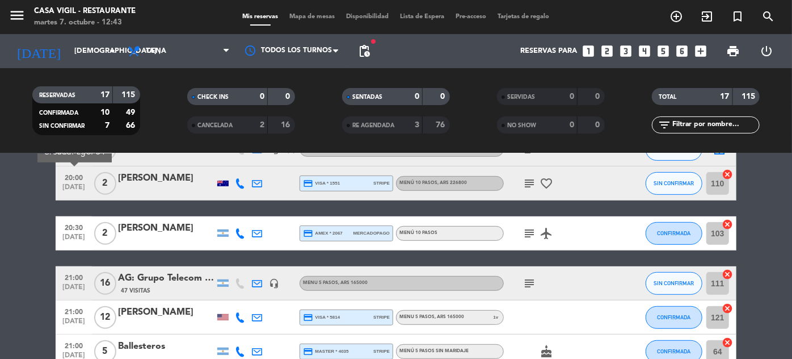
click at [242, 178] on icon at bounding box center [240, 183] width 10 height 10
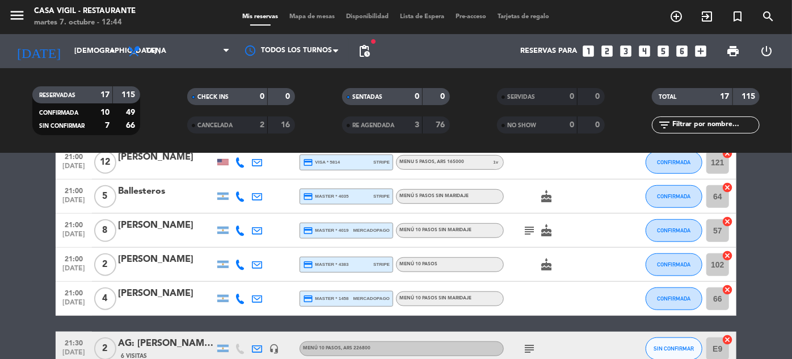
scroll to position [412, 0]
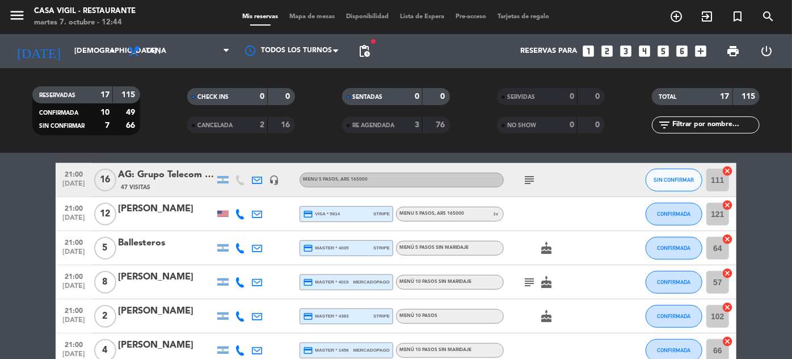
click at [65, 212] on span "21:00" at bounding box center [74, 207] width 28 height 13
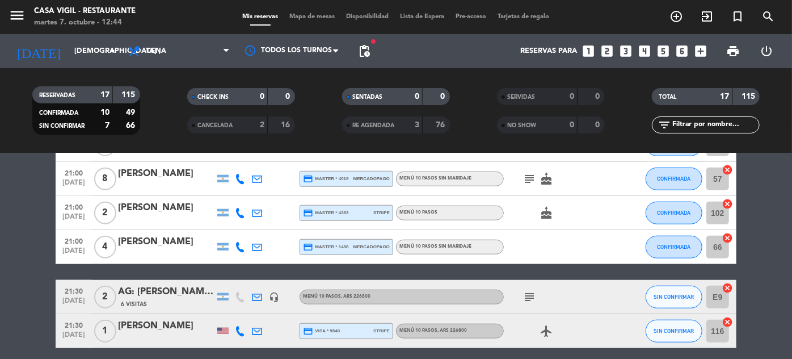
scroll to position [561, 0]
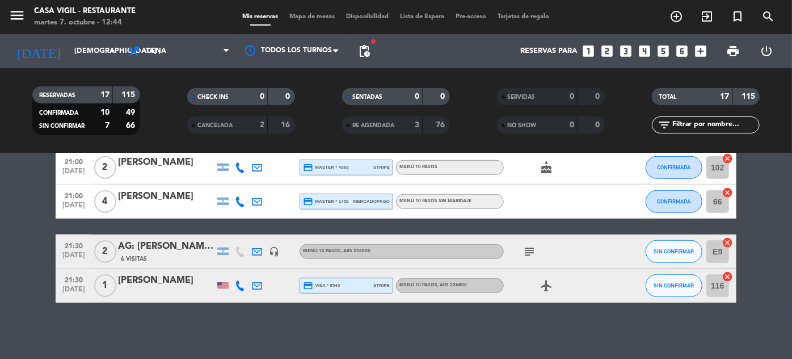
click at [71, 289] on span "[DATE]" at bounding box center [74, 291] width 28 height 13
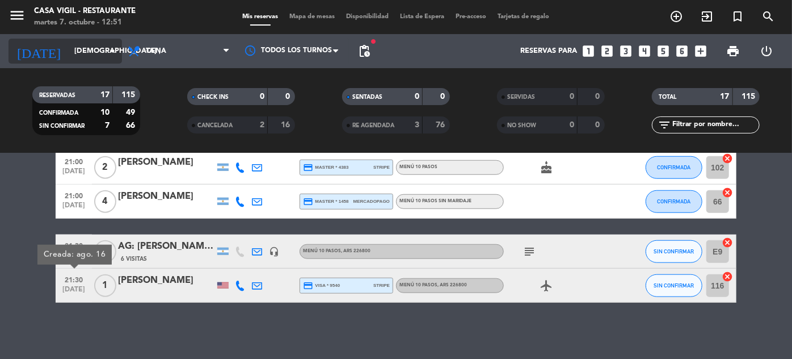
click at [69, 48] on input "[DEMOGRAPHIC_DATA] [DATE]" at bounding box center [117, 51] width 97 height 20
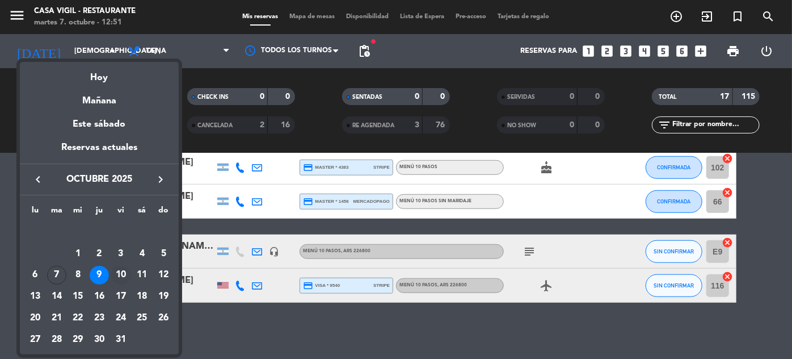
click at [120, 278] on div "10" at bounding box center [120, 274] width 19 height 19
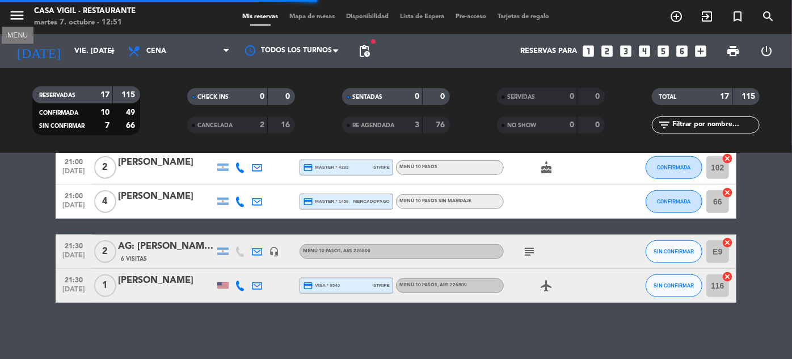
click at [23, 15] on icon "menu" at bounding box center [17, 15] width 17 height 17
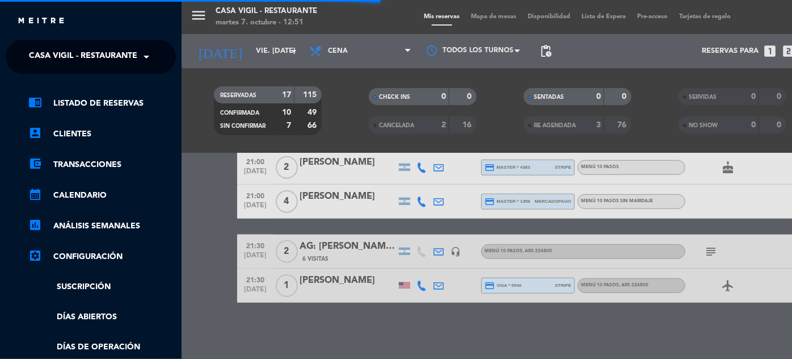
click at [146, 61] on span at bounding box center [149, 57] width 19 height 24
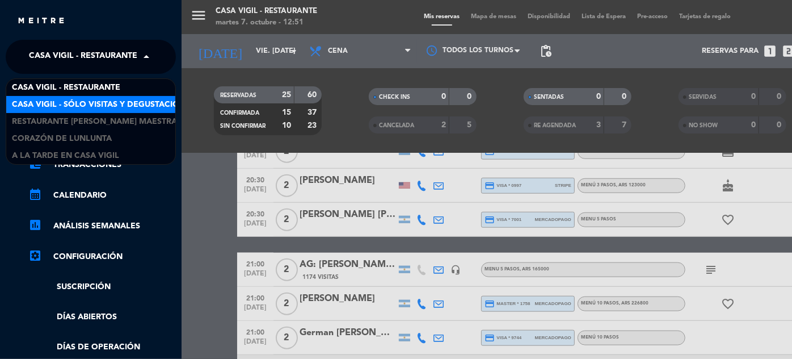
click at [129, 102] on span "Casa Vigil - SÓLO Visitas y Degustaciones" at bounding box center [103, 104] width 183 height 13
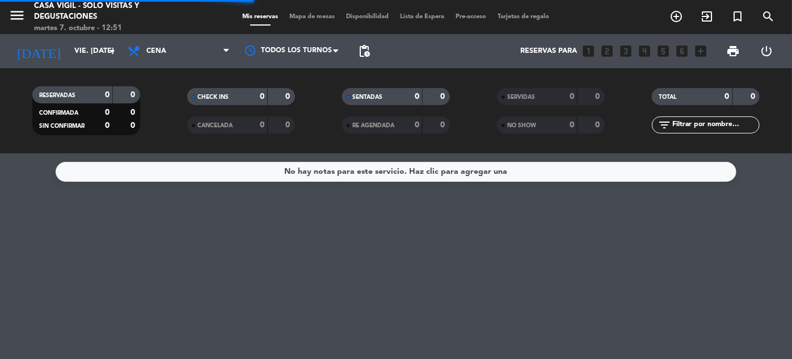
scroll to position [0, 0]
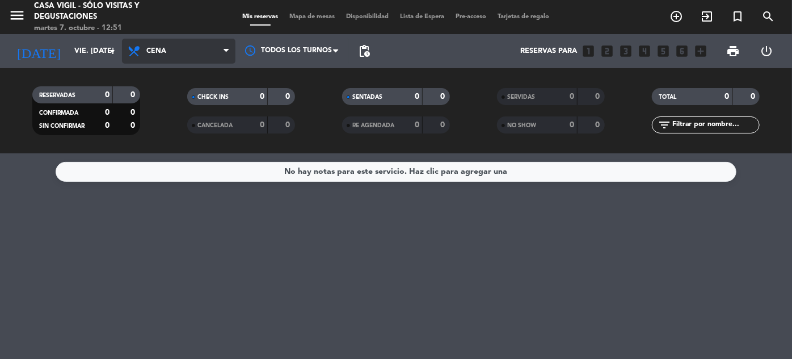
click at [172, 55] on span "Cena" at bounding box center [178, 51] width 113 height 25
click at [173, 101] on div "menu Casa [PERSON_NAME] - SÓLO Visitas y Degustaciones martes 7. octubre - 12:5…" at bounding box center [396, 76] width 792 height 153
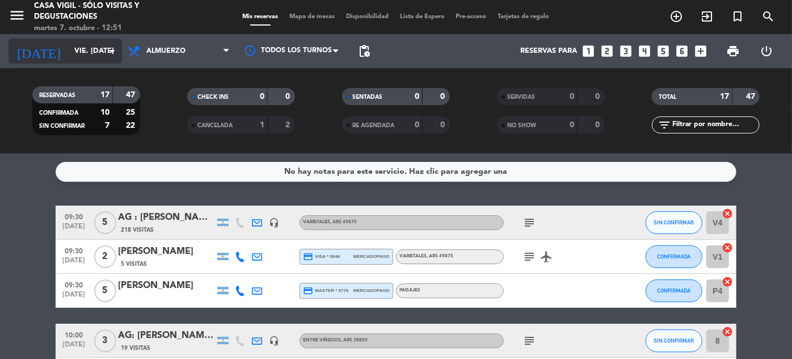
click at [69, 54] on input "vie. [DATE]" at bounding box center [117, 51] width 97 height 20
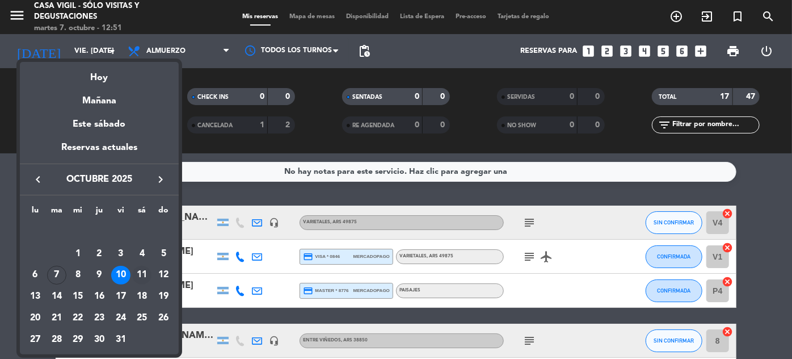
click at [141, 268] on div "11" at bounding box center [141, 274] width 19 height 19
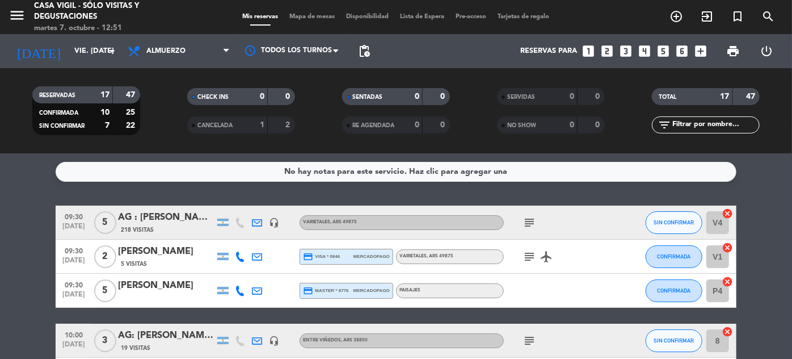
type input "sáb. [DATE]"
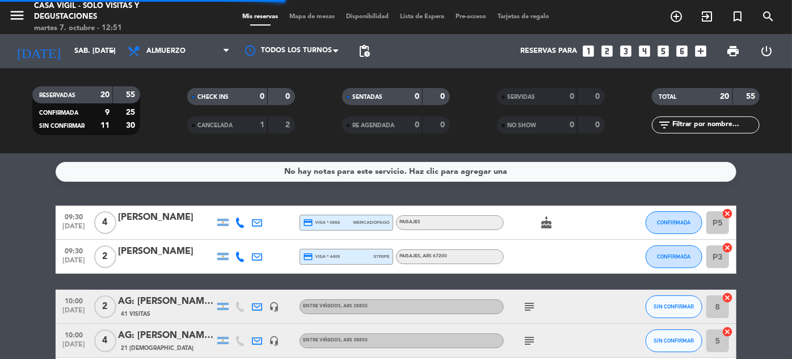
click at [682, 121] on input "text" at bounding box center [715, 125] width 88 height 12
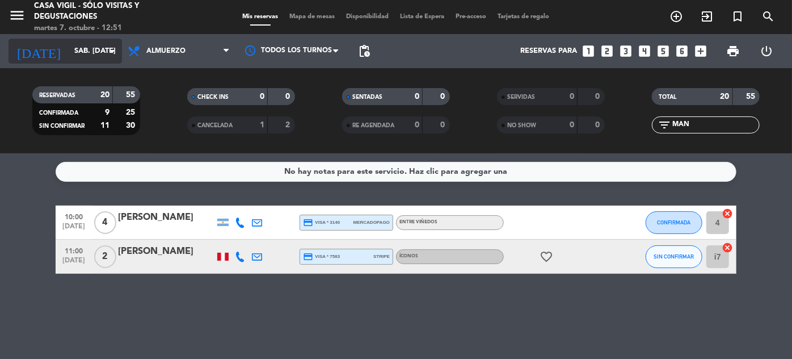
type input "MAN"
click at [69, 51] on input "sáb. [DATE]" at bounding box center [117, 51] width 97 height 20
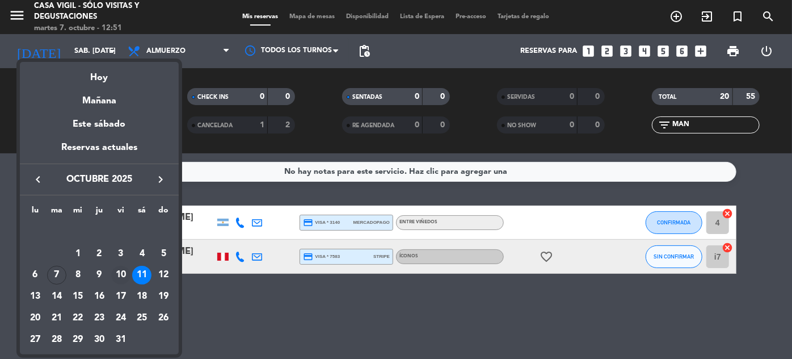
click at [117, 273] on div "10" at bounding box center [120, 274] width 19 height 19
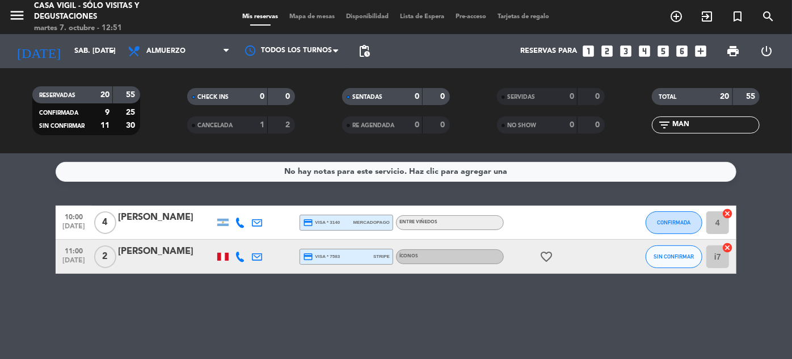
type input "vie. [DATE]"
click at [703, 130] on input "MAN" at bounding box center [715, 125] width 88 height 12
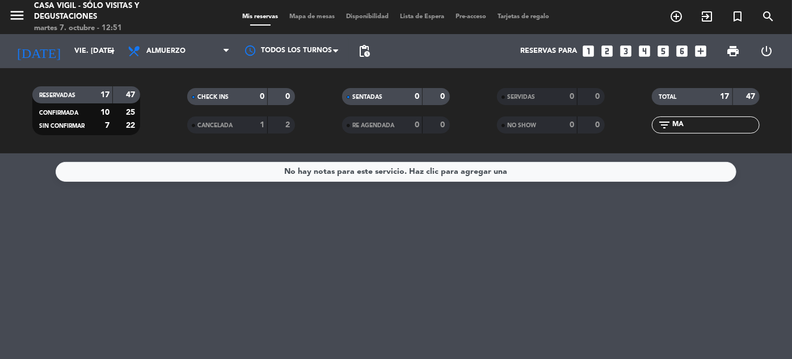
type input "M"
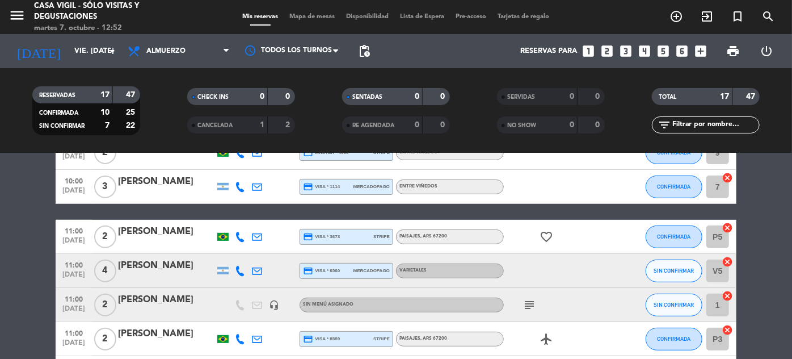
scroll to position [206, 0]
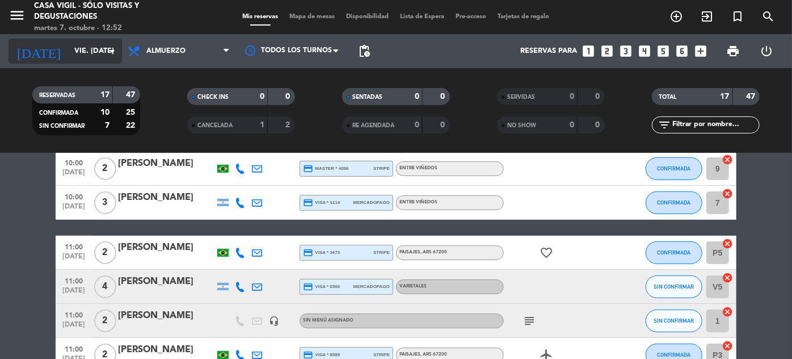
click at [95, 62] on div "[DATE] vie. [DATE] arrow_drop_down" at bounding box center [65, 51] width 113 height 25
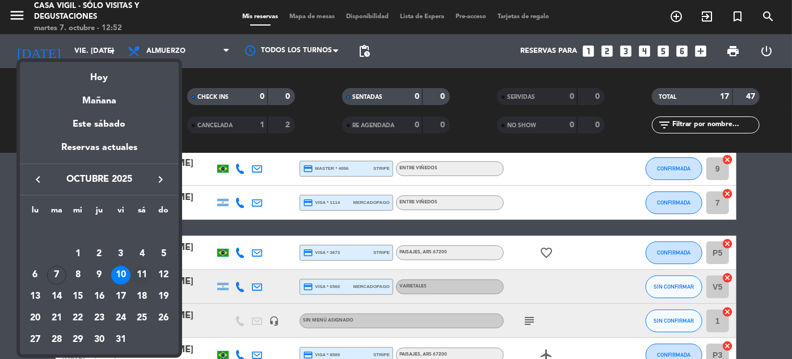
click at [141, 272] on div "11" at bounding box center [141, 274] width 19 height 19
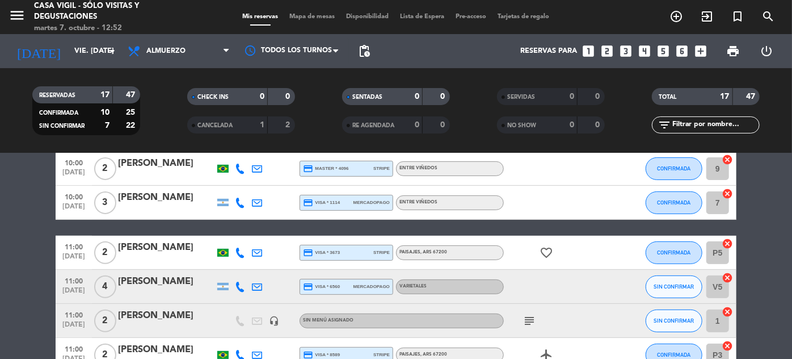
type input "sáb. [DATE]"
click at [697, 129] on input "text" at bounding box center [715, 125] width 88 height 12
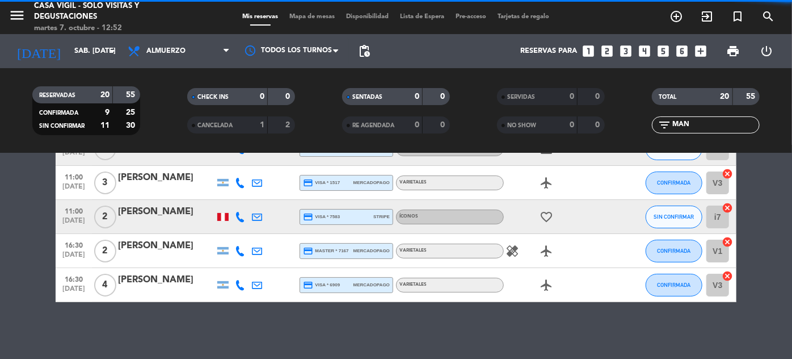
scroll to position [0, 0]
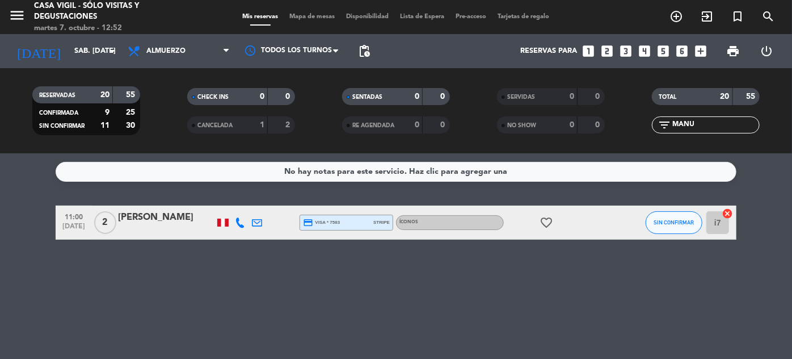
type input "MANU"
click at [193, 213] on div "[PERSON_NAME]" at bounding box center [166, 217] width 96 height 15
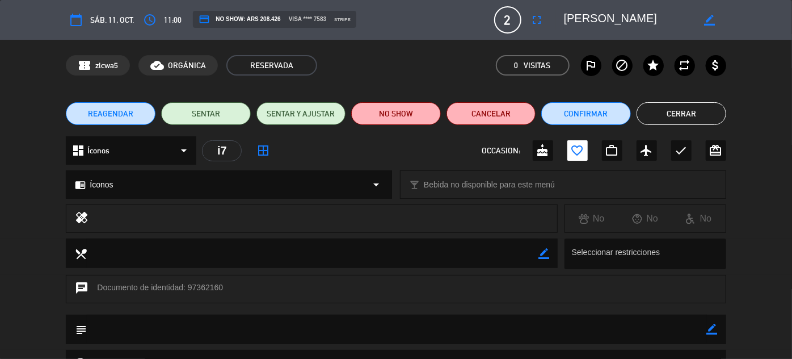
click at [125, 108] on span "REAGENDAR" at bounding box center [110, 114] width 45 height 12
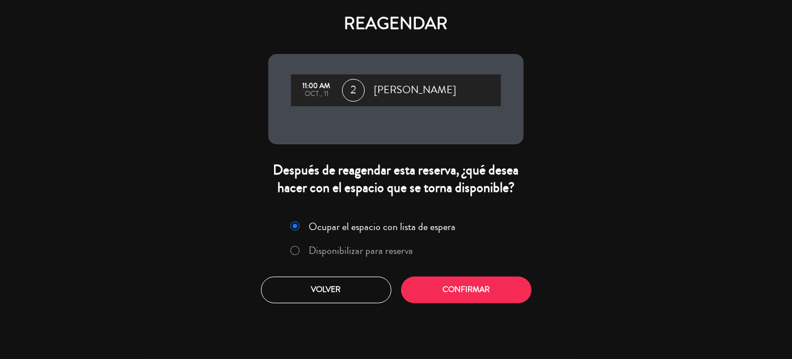
click at [311, 249] on label "Disponibilizar para reserva" at bounding box center [361, 250] width 104 height 10
click at [479, 297] on button "Confirmar" at bounding box center [466, 289] width 130 height 27
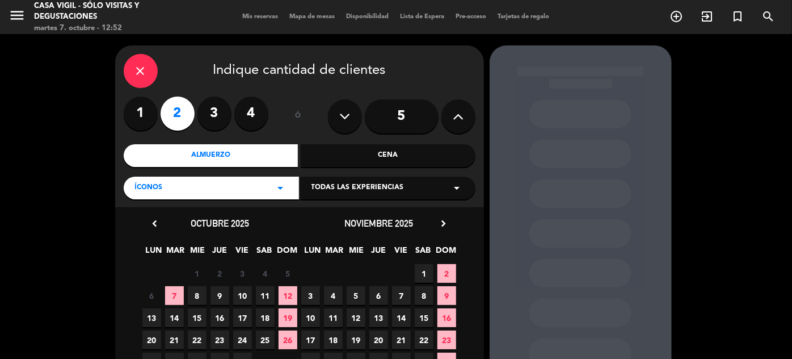
click at [242, 296] on span "10" at bounding box center [242, 295] width 19 height 19
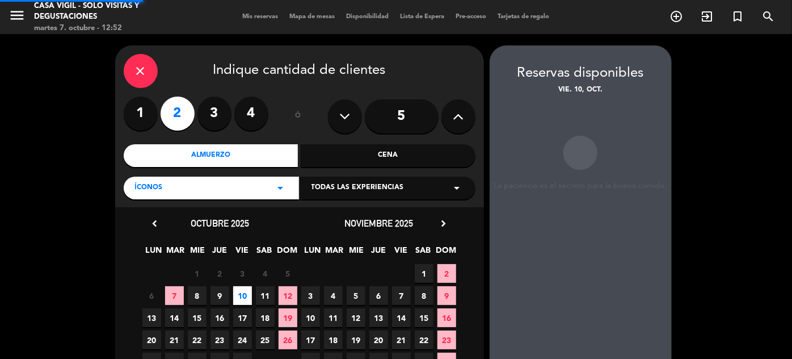
scroll to position [45, 0]
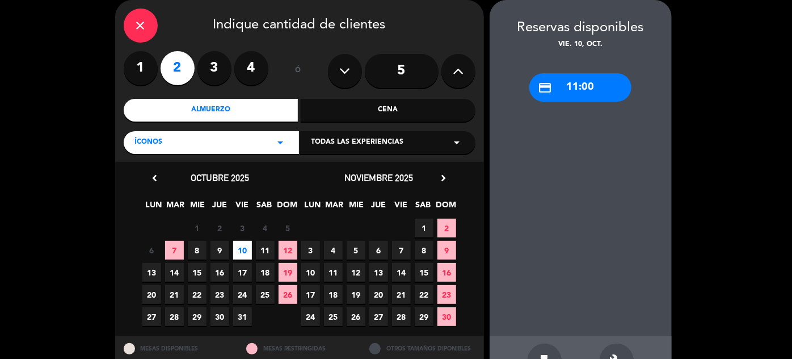
click at [581, 88] on div "credit_card 11:00" at bounding box center [580, 87] width 102 height 28
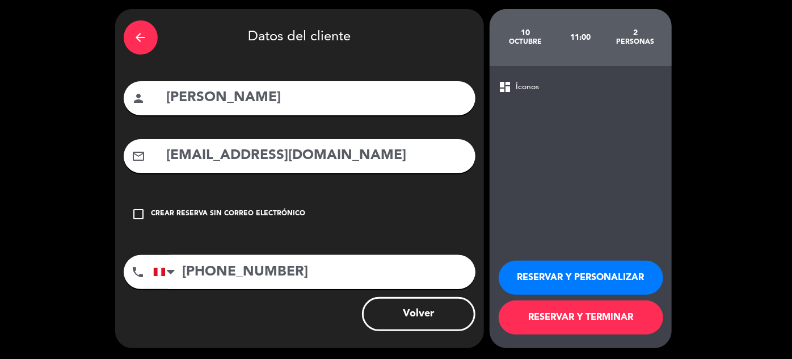
click at [595, 273] on button "RESERVAR Y PERSONALIZAR" at bounding box center [581, 277] width 165 height 34
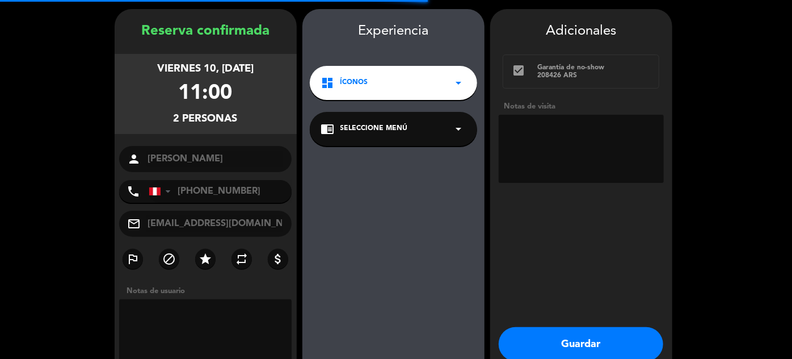
scroll to position [45, 0]
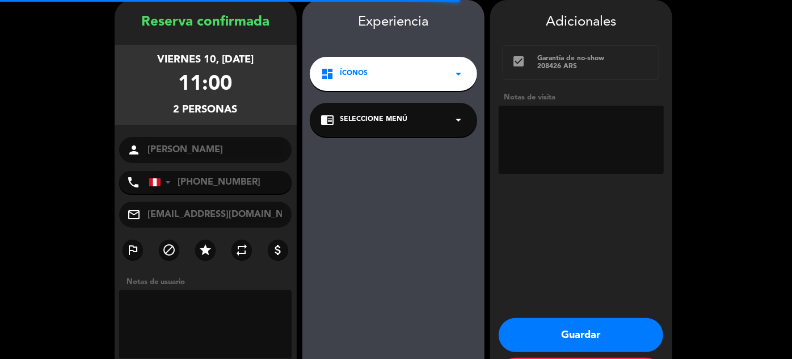
click at [458, 118] on icon "arrow_drop_down" at bounding box center [459, 120] width 14 height 14
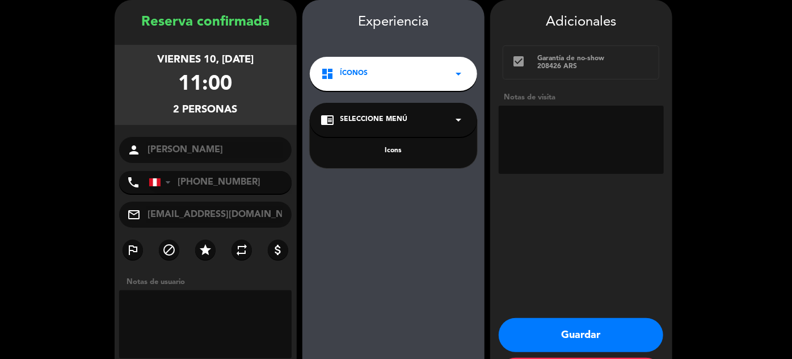
click at [403, 150] on div "Icons" at bounding box center [393, 150] width 145 height 11
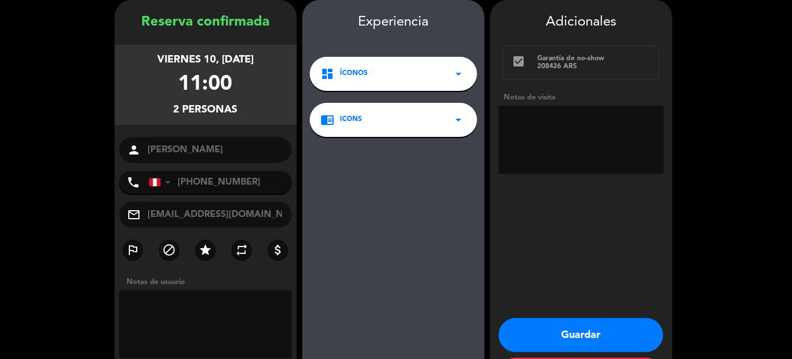
click at [563, 324] on button "Guardar" at bounding box center [581, 335] width 165 height 34
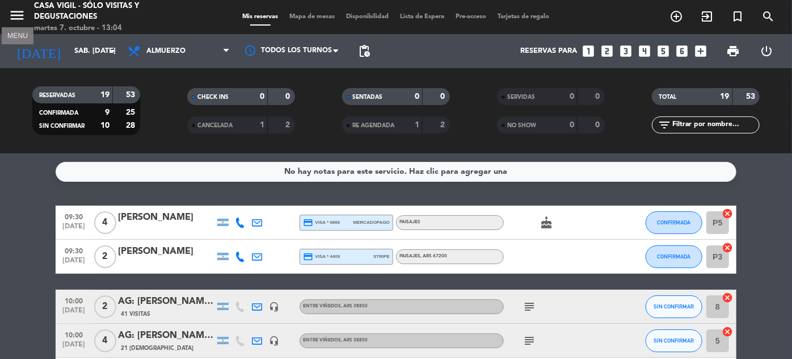
click at [15, 15] on icon "menu" at bounding box center [17, 15] width 17 height 17
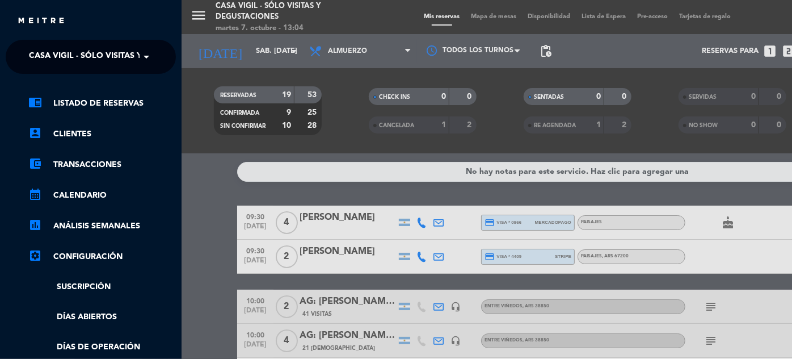
click at [142, 58] on span at bounding box center [149, 57] width 19 height 24
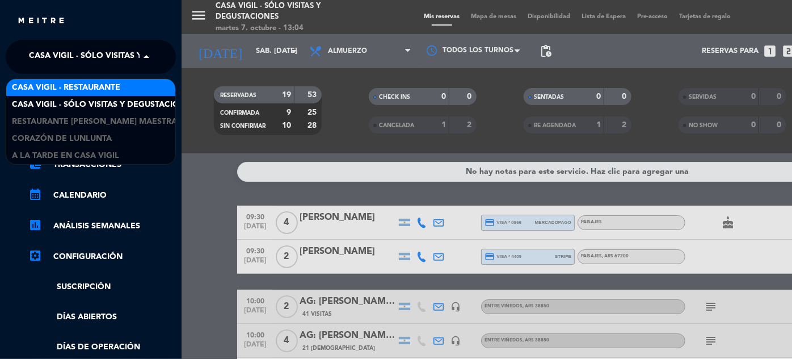
click at [100, 86] on span "Casa Vigil - Restaurante" at bounding box center [66, 87] width 108 height 13
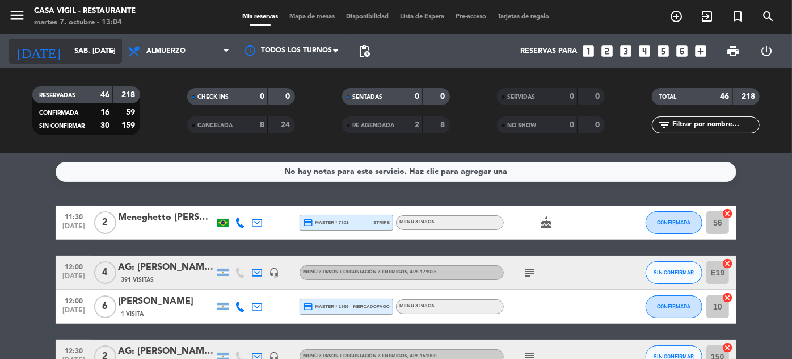
click at [75, 48] on input "sáb. [DATE]" at bounding box center [117, 51] width 97 height 20
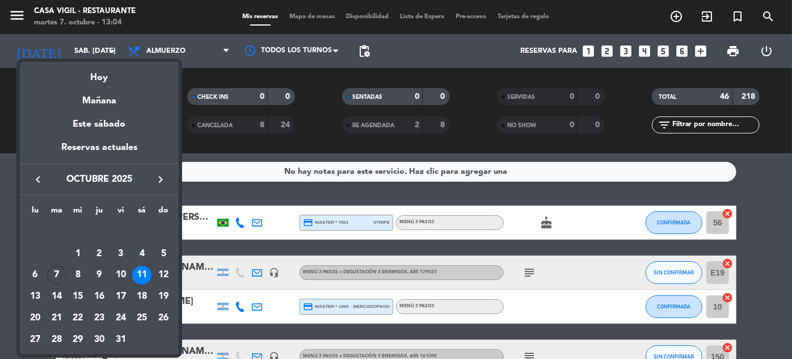
click at [161, 184] on icon "keyboard_arrow_right" at bounding box center [161, 179] width 14 height 14
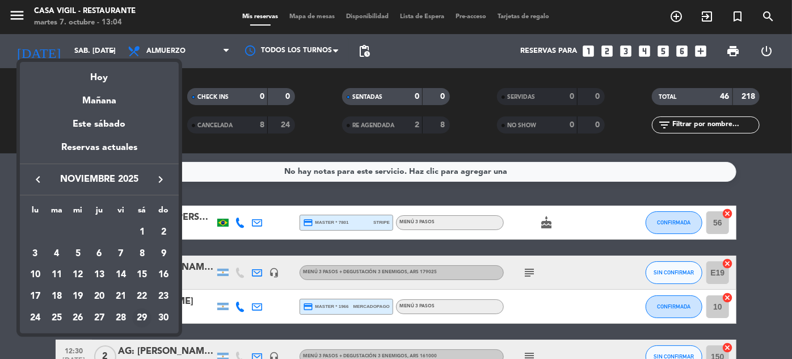
click at [142, 317] on div "29" at bounding box center [141, 317] width 19 height 19
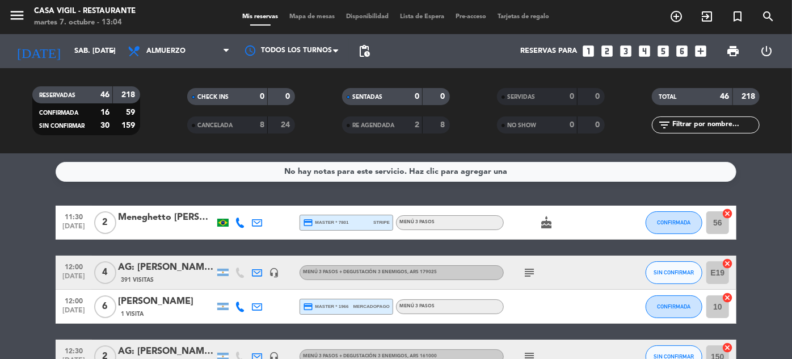
type input "sáb. [DATE]"
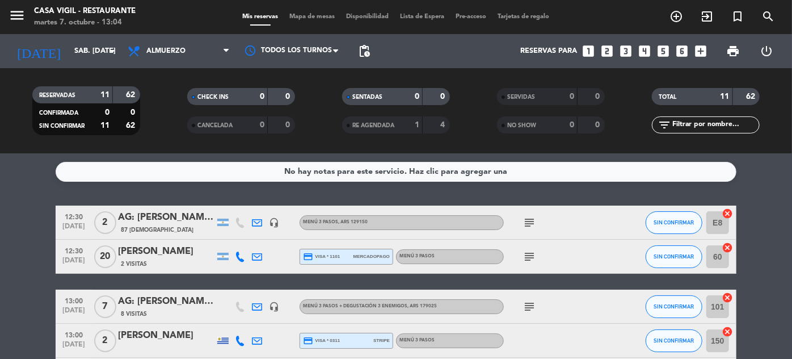
click at [707, 129] on input "text" at bounding box center [715, 125] width 88 height 12
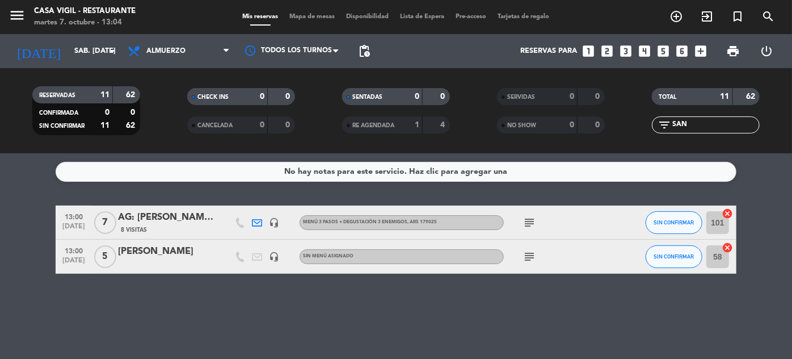
type input "SAN"
click at [146, 253] on div "[PERSON_NAME]" at bounding box center [166, 251] width 96 height 15
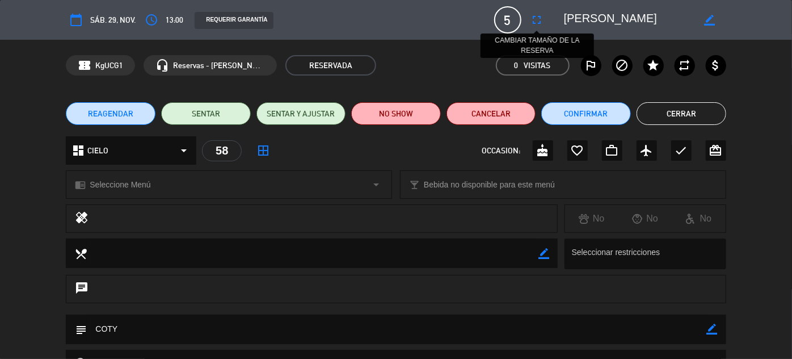
click at [534, 18] on icon "fullscreen" at bounding box center [537, 20] width 14 height 14
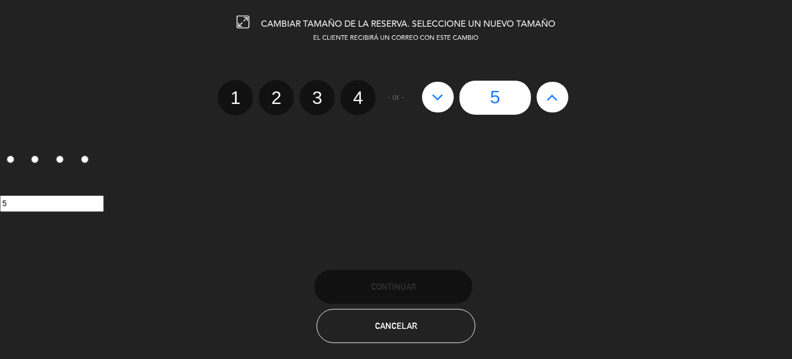
click at [553, 95] on icon at bounding box center [552, 97] width 12 height 18
type input "6"
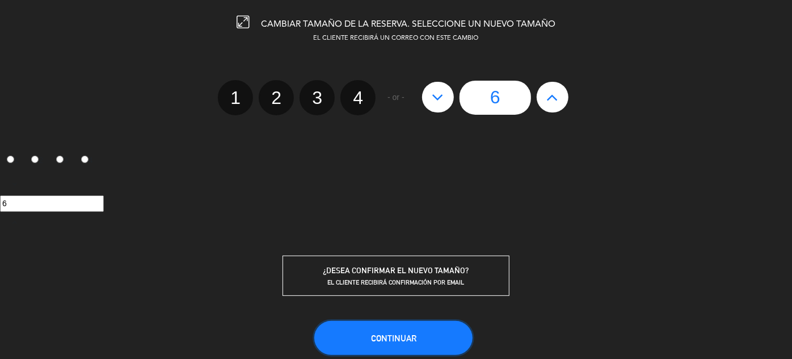
click at [411, 333] on span "Continuar" at bounding box center [393, 338] width 45 height 10
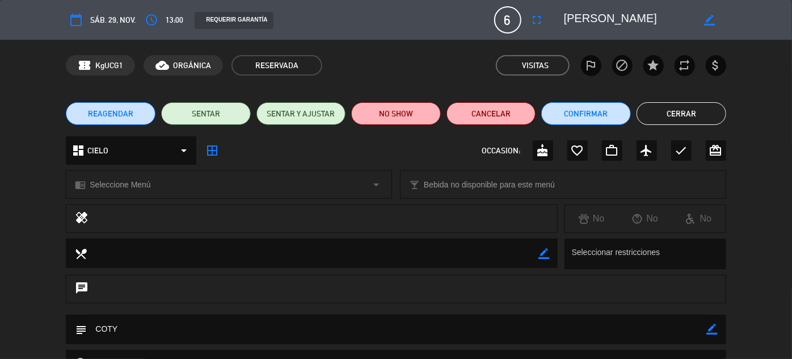
click at [674, 111] on button "Cerrar" at bounding box center [681, 113] width 90 height 23
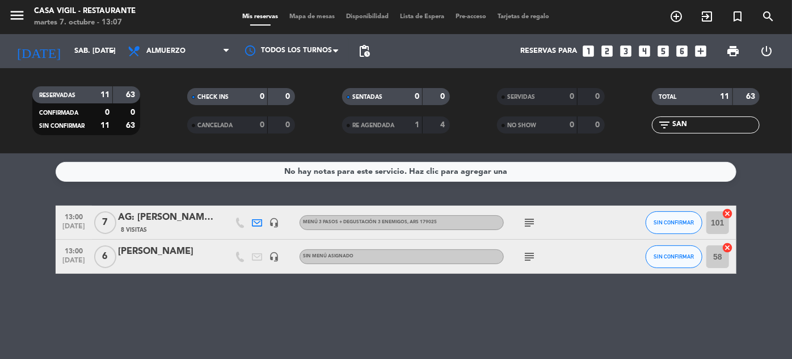
click at [304, 305] on div "No hay notas para este servicio. Haz clic para agregar una 13:00 [DATE] 7 AG: […" at bounding box center [396, 255] width 792 height 205
